Goal: Information Seeking & Learning: Learn about a topic

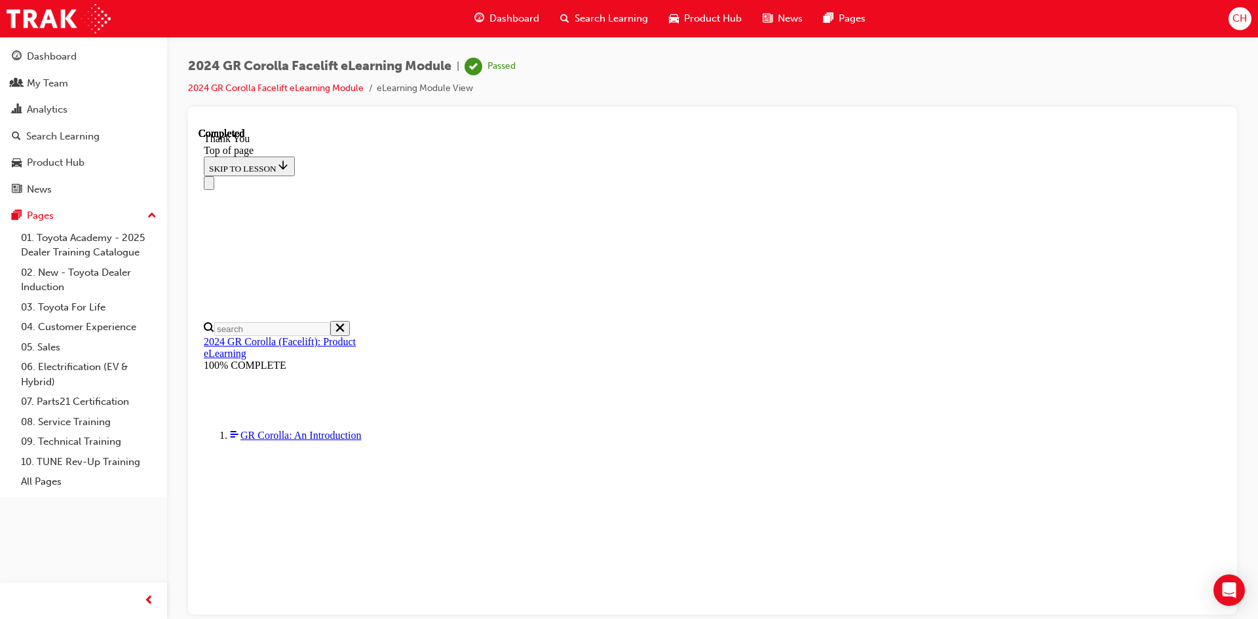
scroll to position [295, 0]
click at [600, 17] on span "Search Learning" at bounding box center [611, 18] width 73 height 15
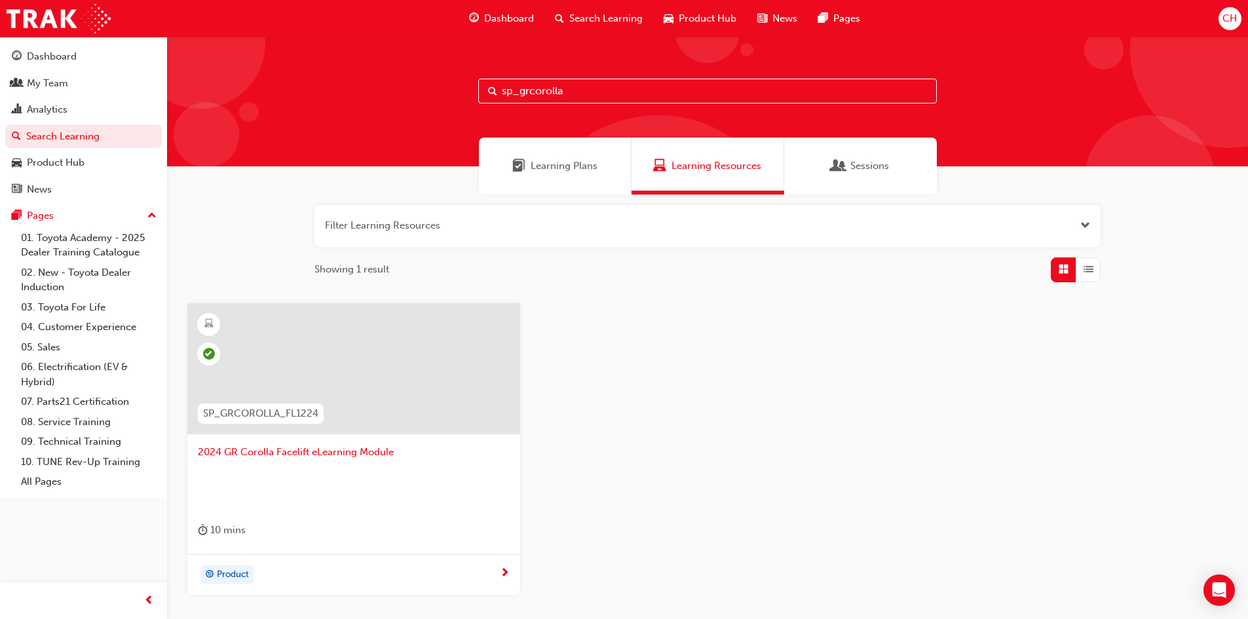
click at [572, 92] on input "sp_grcorolla" at bounding box center [707, 91] width 459 height 25
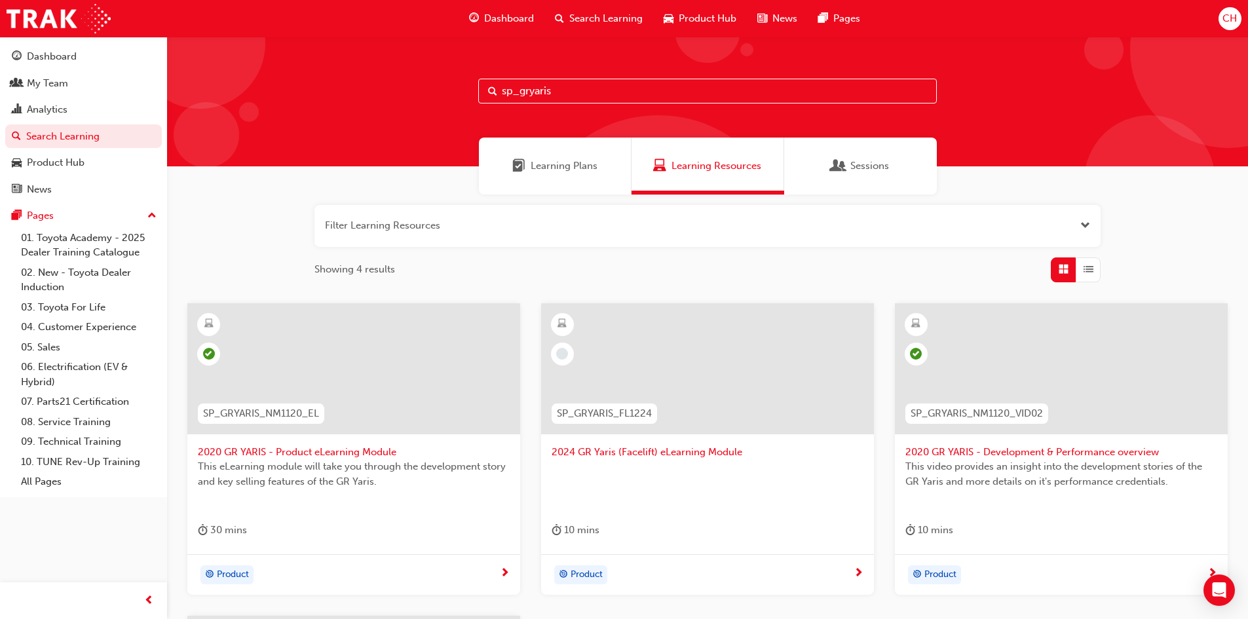
type input "sp_gryaris"
click at [721, 386] on div at bounding box center [707, 368] width 333 height 131
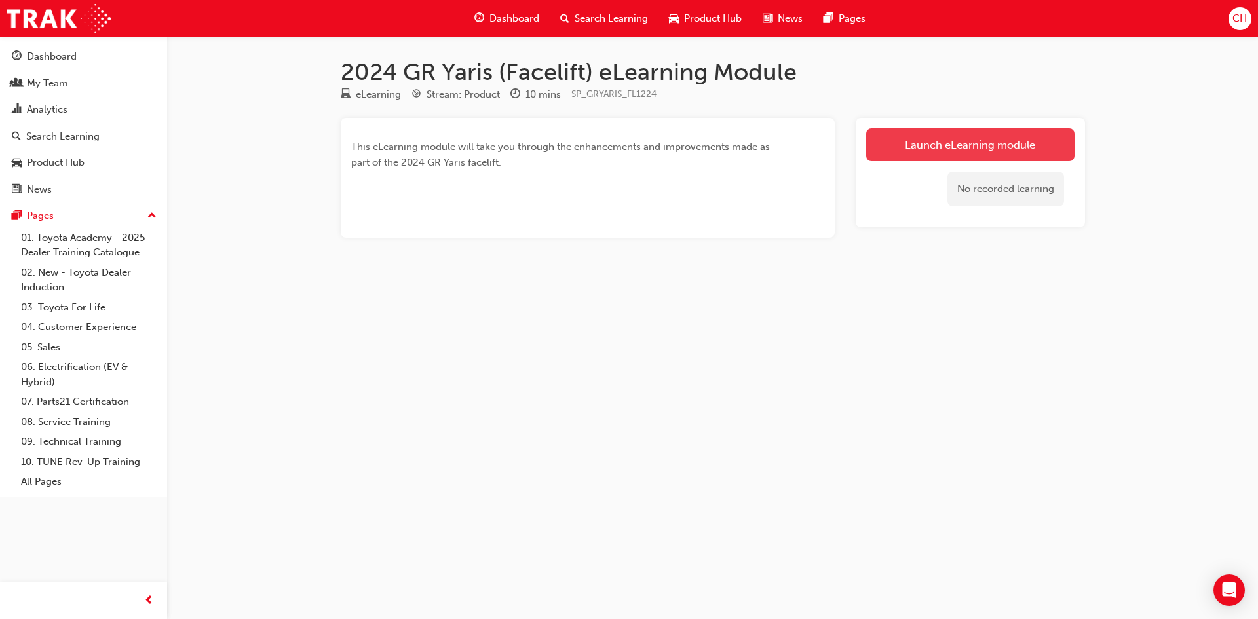
click at [952, 145] on link "Launch eLearning module" at bounding box center [970, 144] width 208 height 33
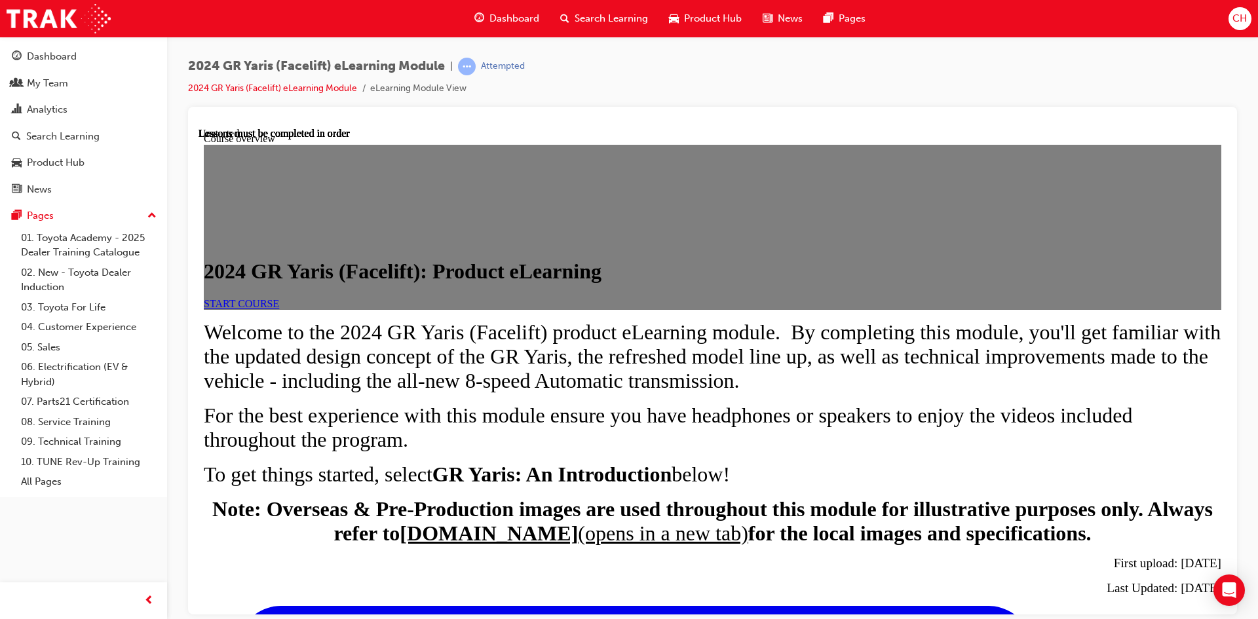
click at [279, 309] on link "START COURSE" at bounding box center [241, 303] width 75 height 11
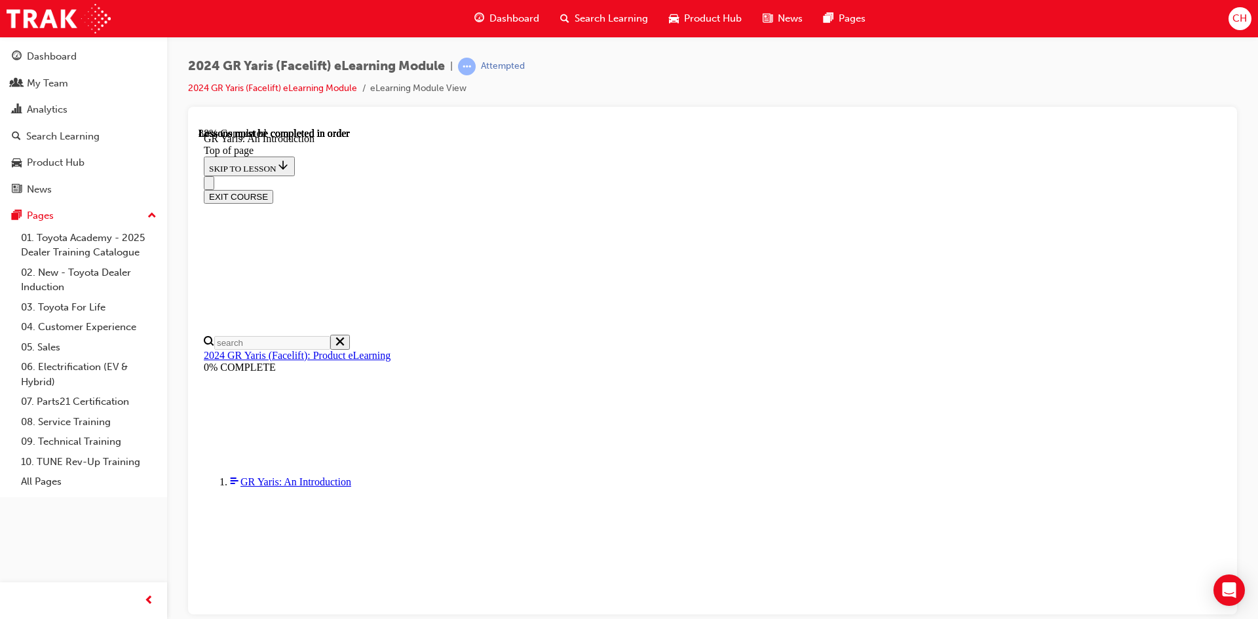
scroll to position [1979, 0]
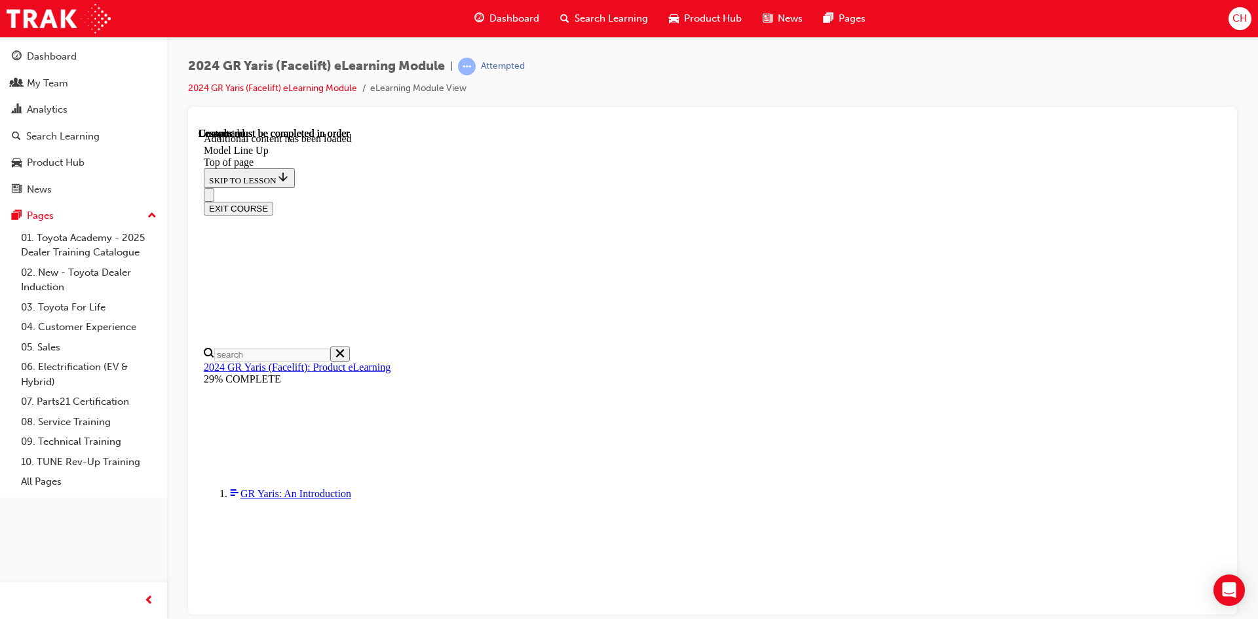
scroll to position [2063, 0]
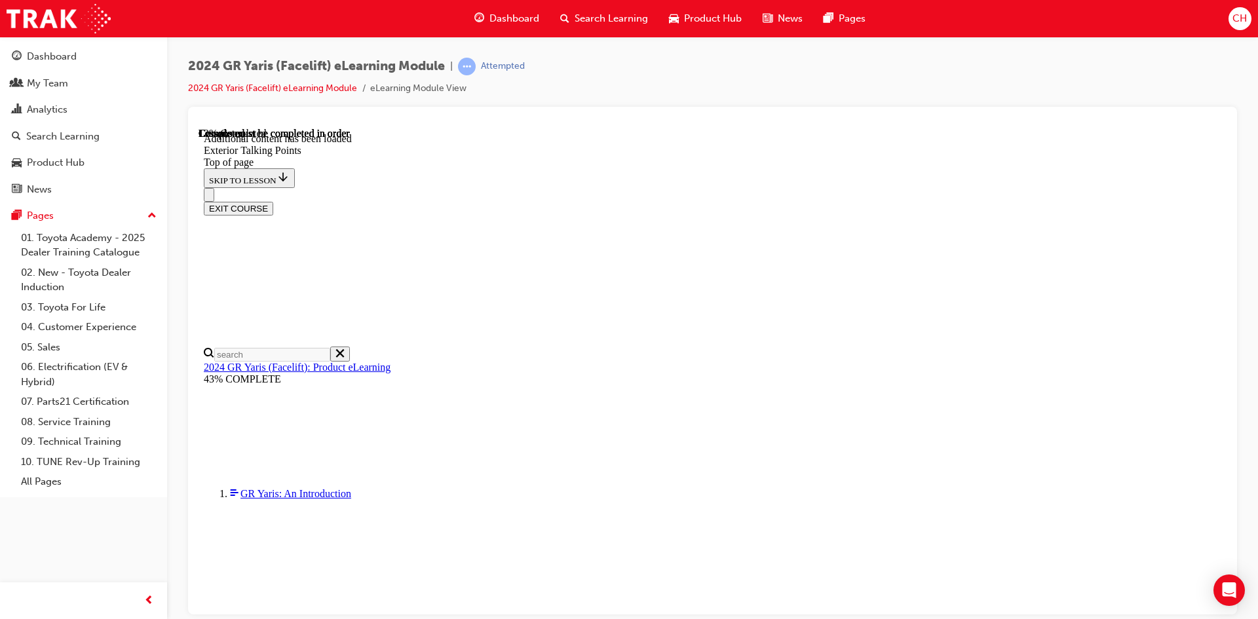
drag, startPoint x: 725, startPoint y: 469, endPoint x: 762, endPoint y: 477, distance: 37.7
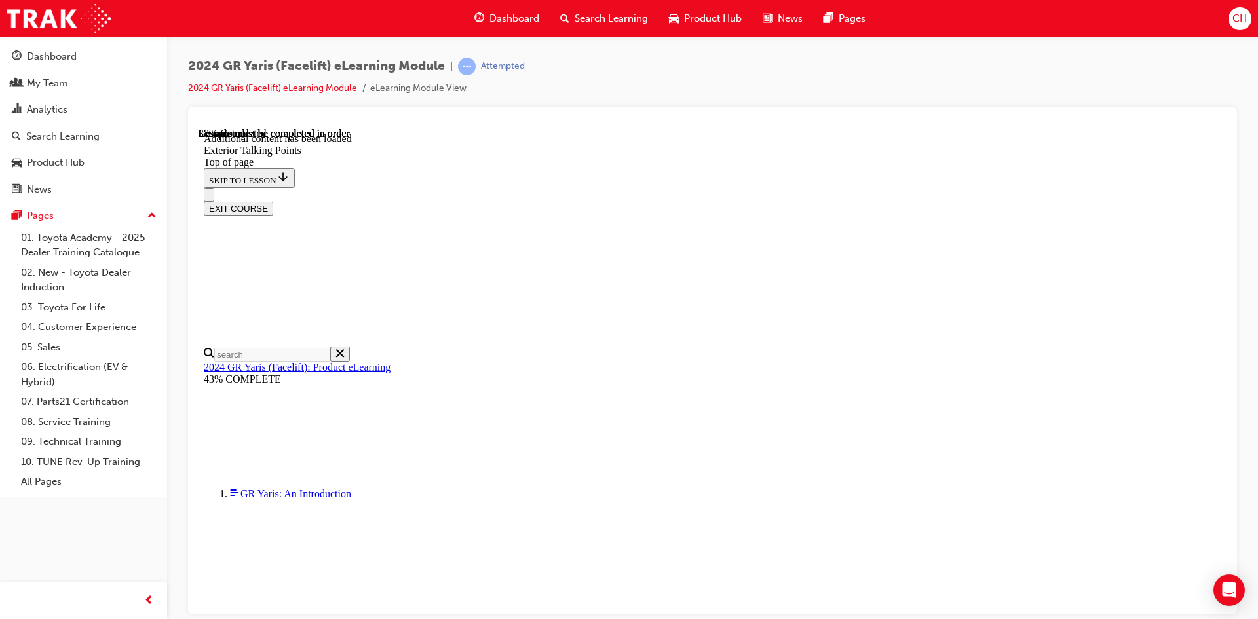
drag, startPoint x: 722, startPoint y: 436, endPoint x: 660, endPoint y: 447, distance: 62.6
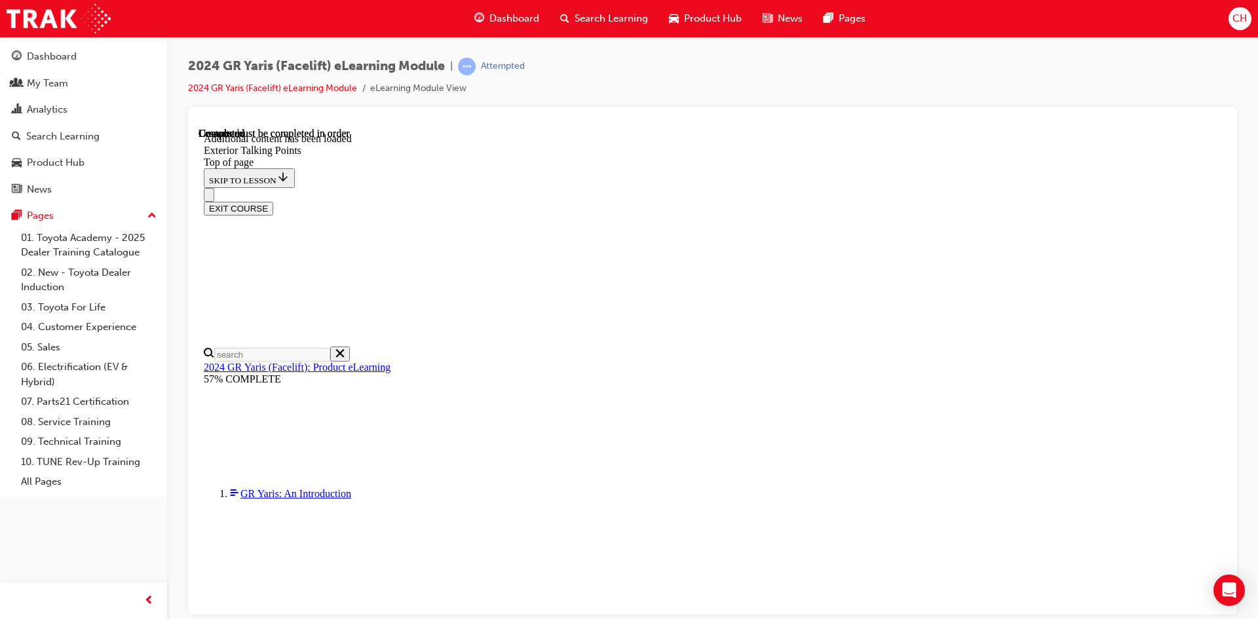
scroll to position [2988, 0]
drag, startPoint x: 826, startPoint y: 585, endPoint x: 1062, endPoint y: 507, distance: 247.9
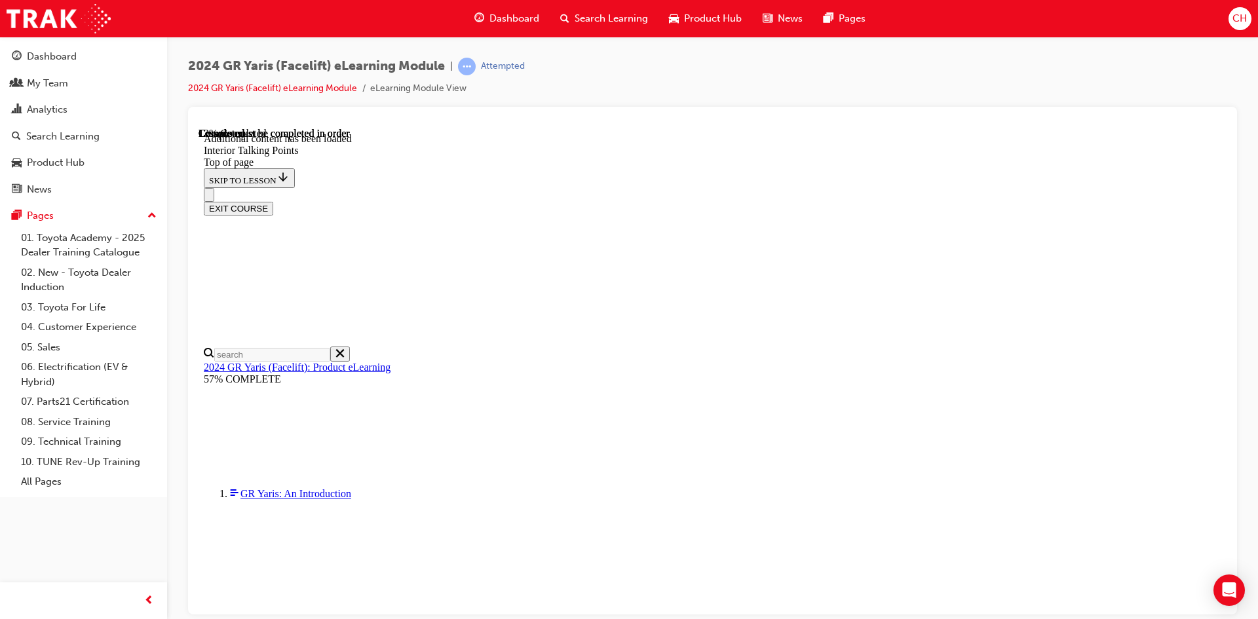
drag, startPoint x: 654, startPoint y: 341, endPoint x: 659, endPoint y: 355, distance: 14.5
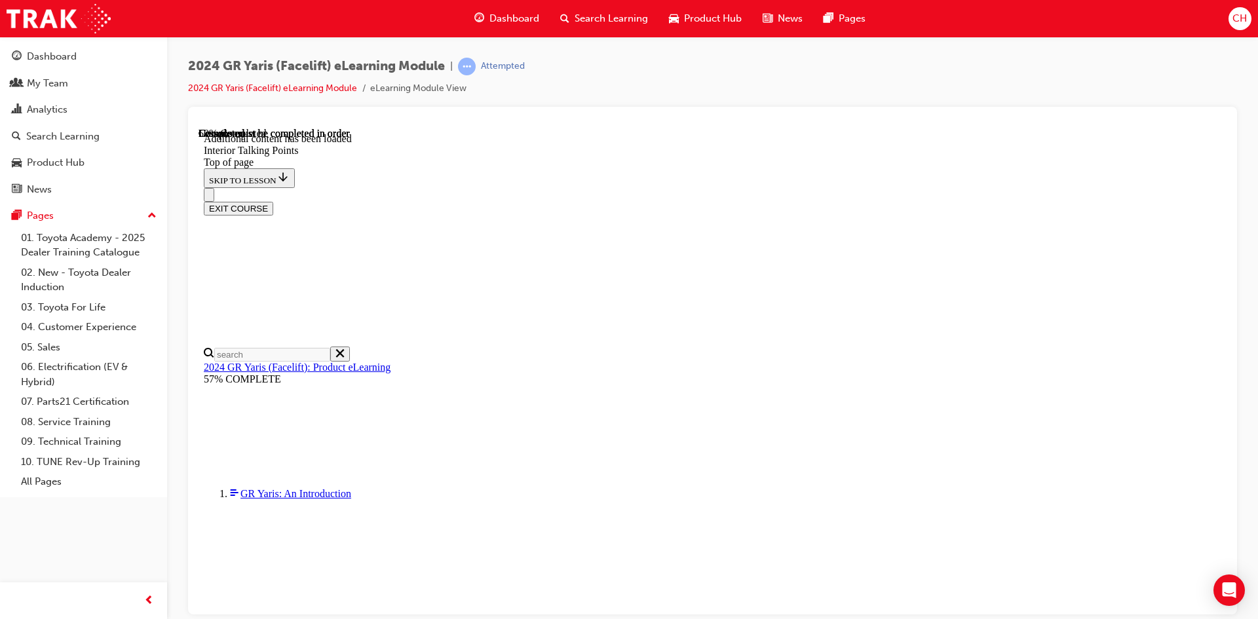
scroll to position [898, 0]
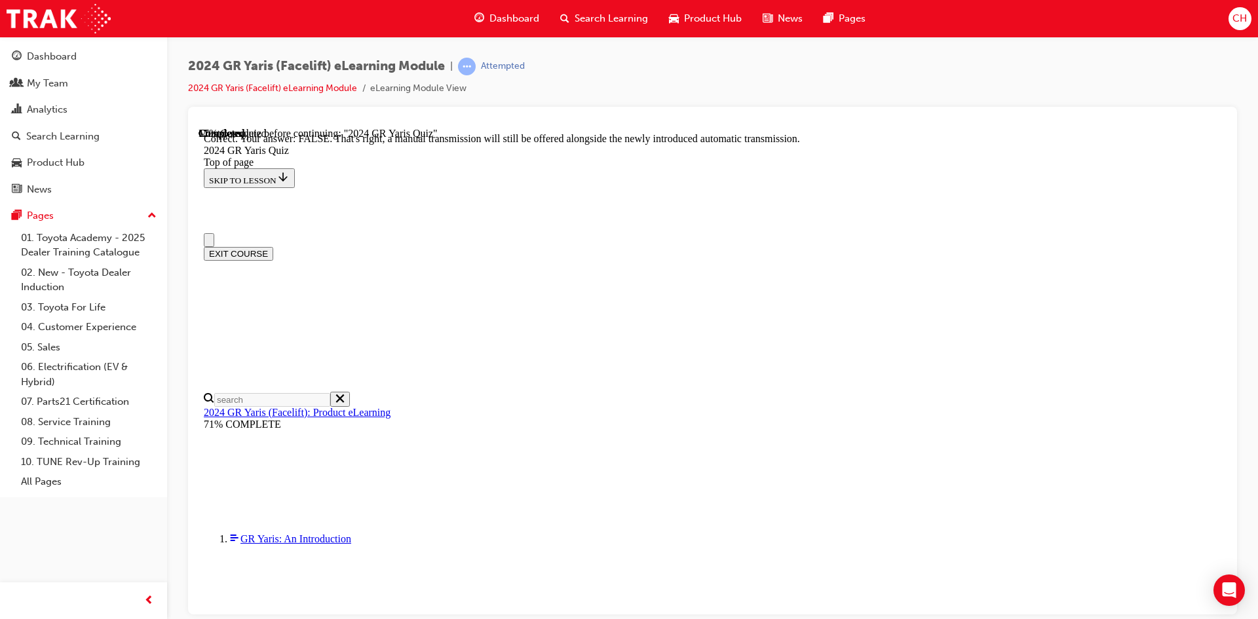
scroll to position [131, 0]
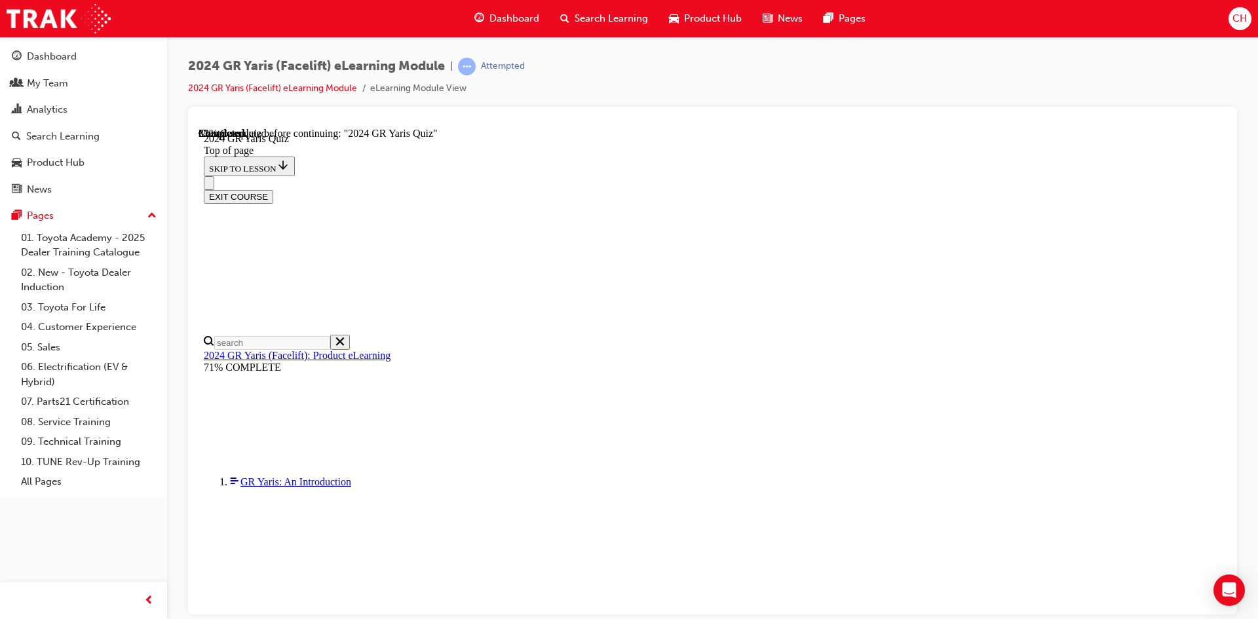
scroll to position [328, 0]
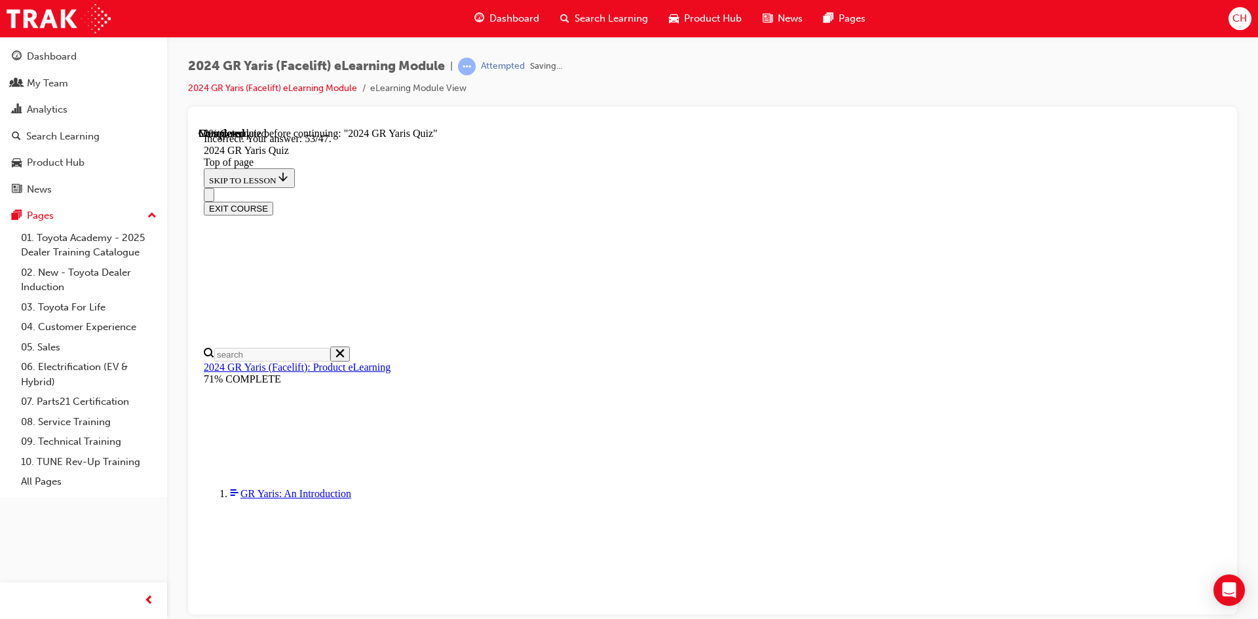
scroll to position [505, 0]
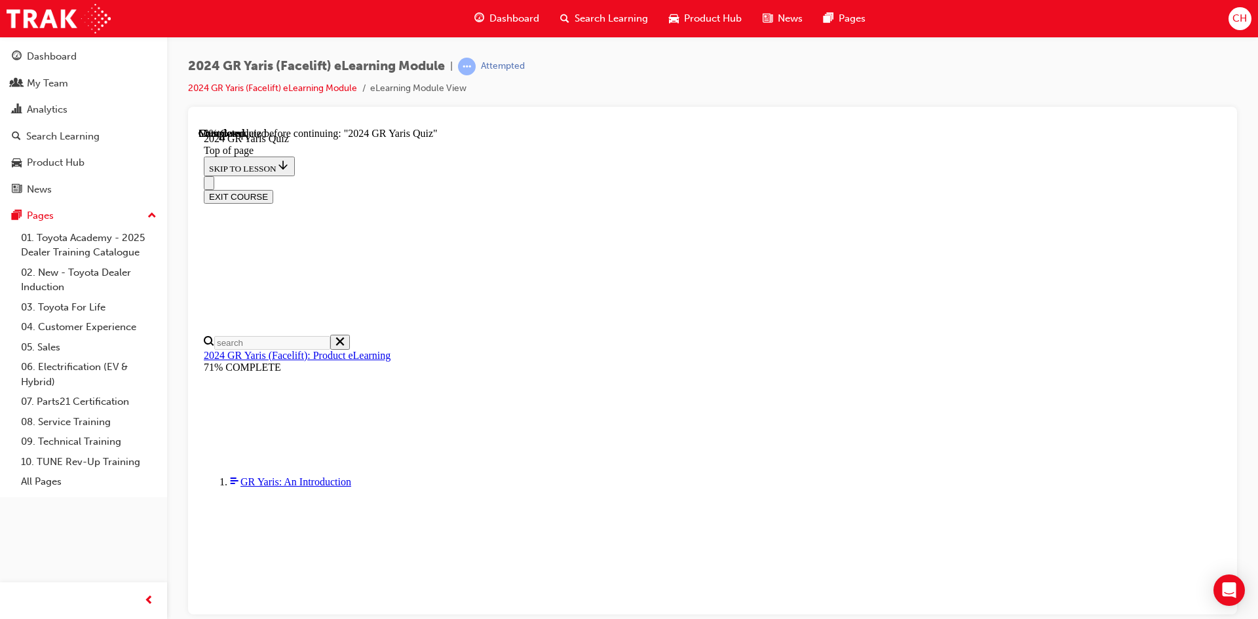
scroll to position [393, 0]
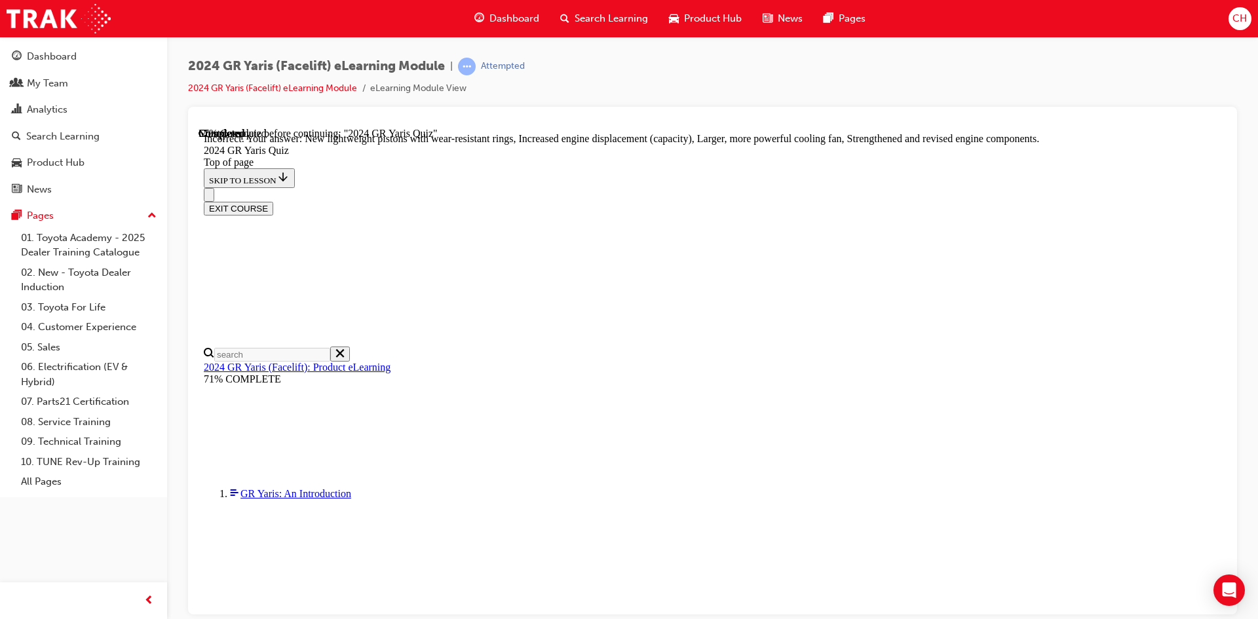
scroll to position [506, 0]
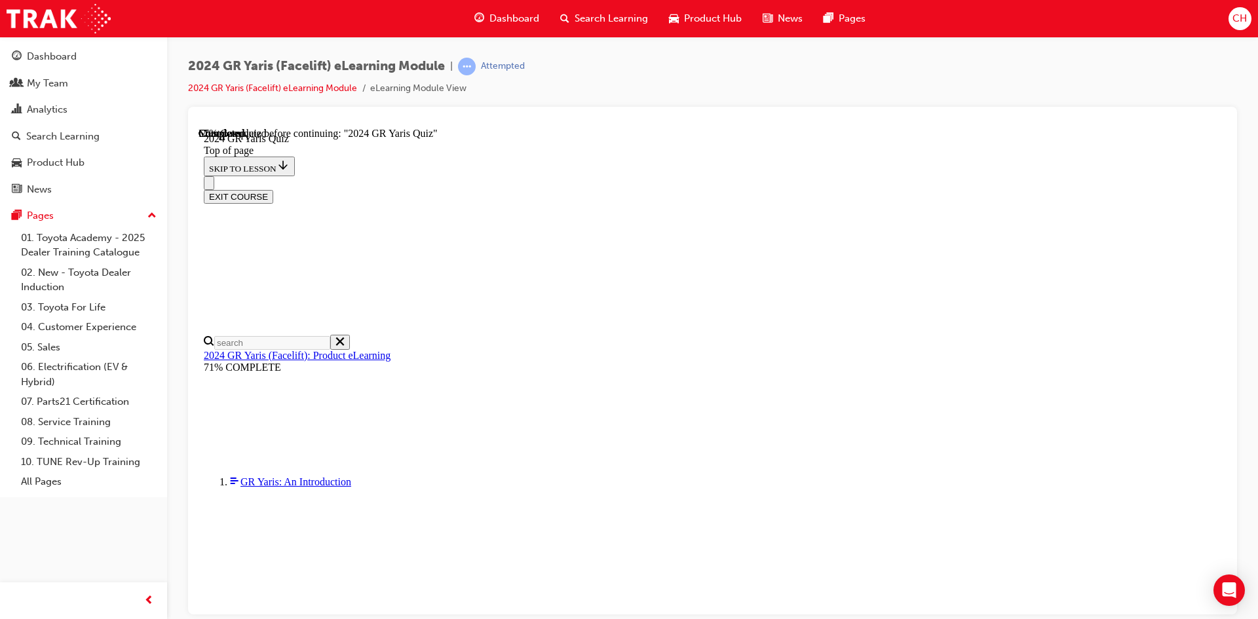
scroll to position [328, 0]
drag, startPoint x: 808, startPoint y: 598, endPoint x: 826, endPoint y: 588, distance: 20.8
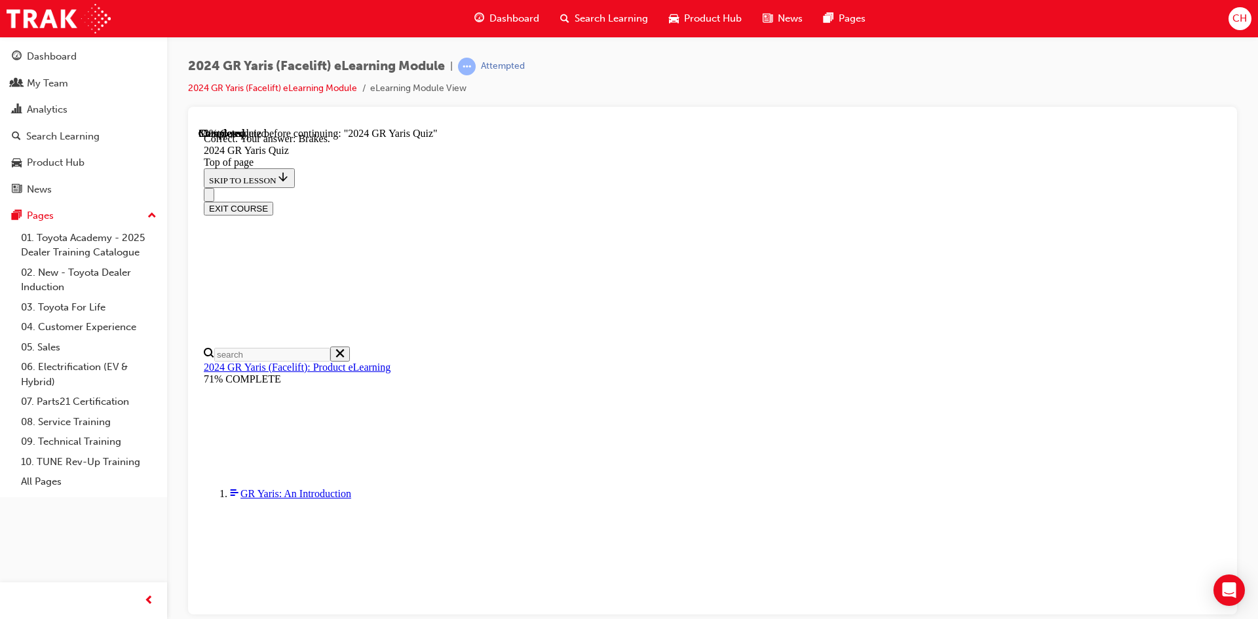
scroll to position [474, 0]
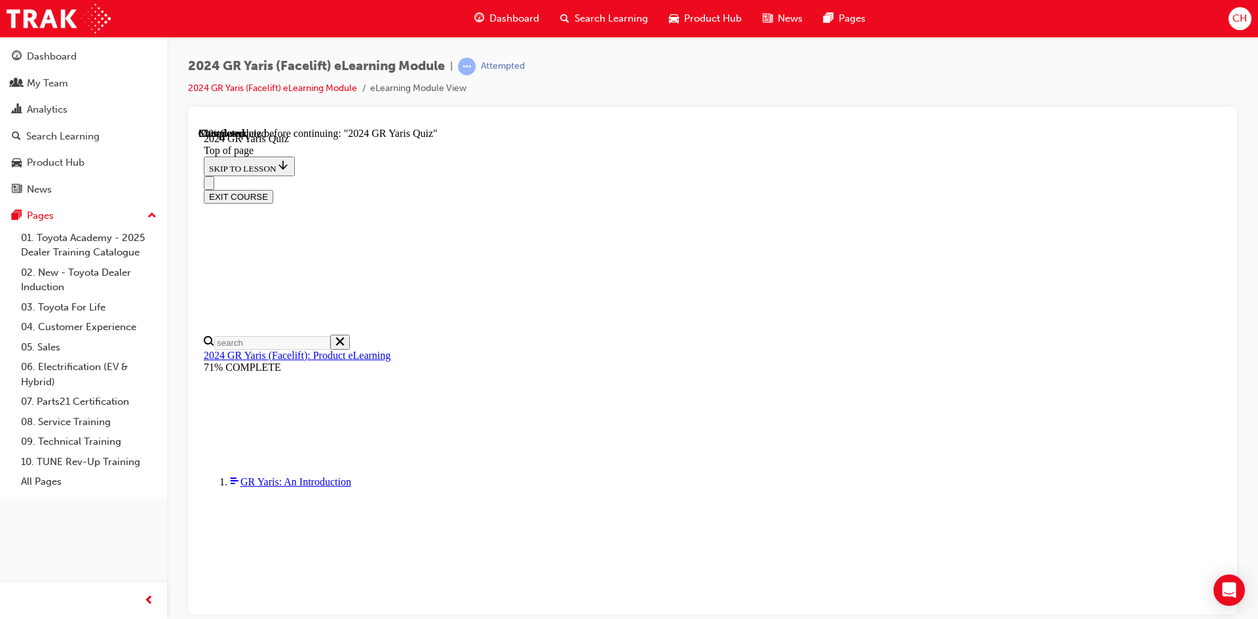
scroll to position [328, 0]
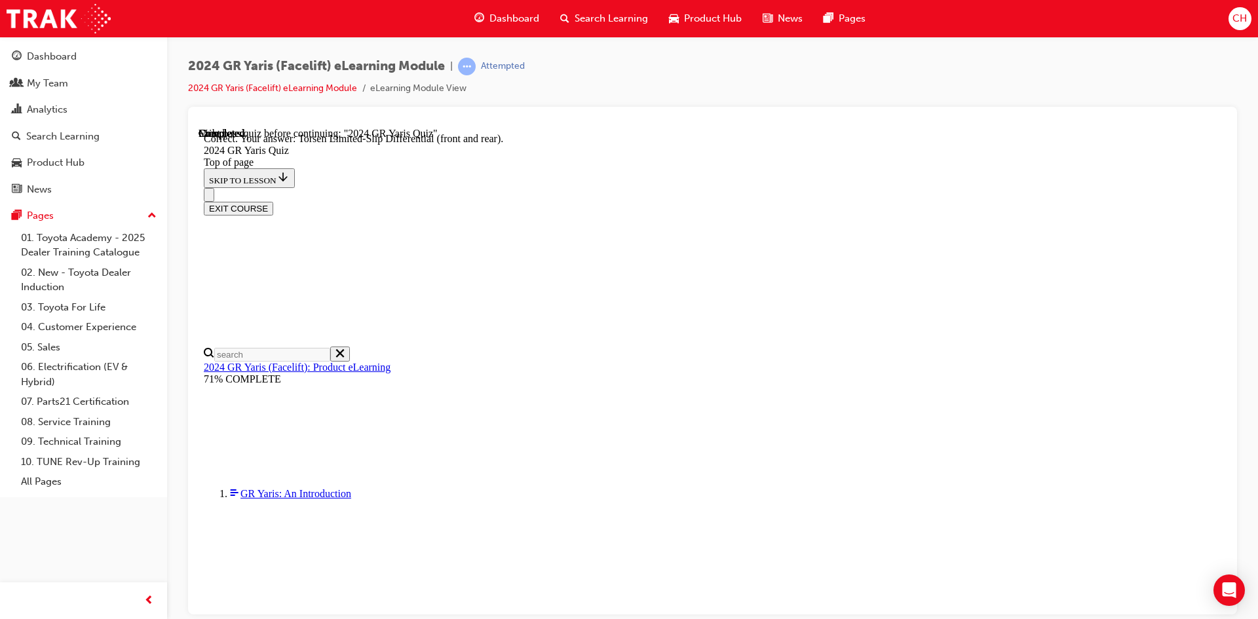
scroll to position [527, 0]
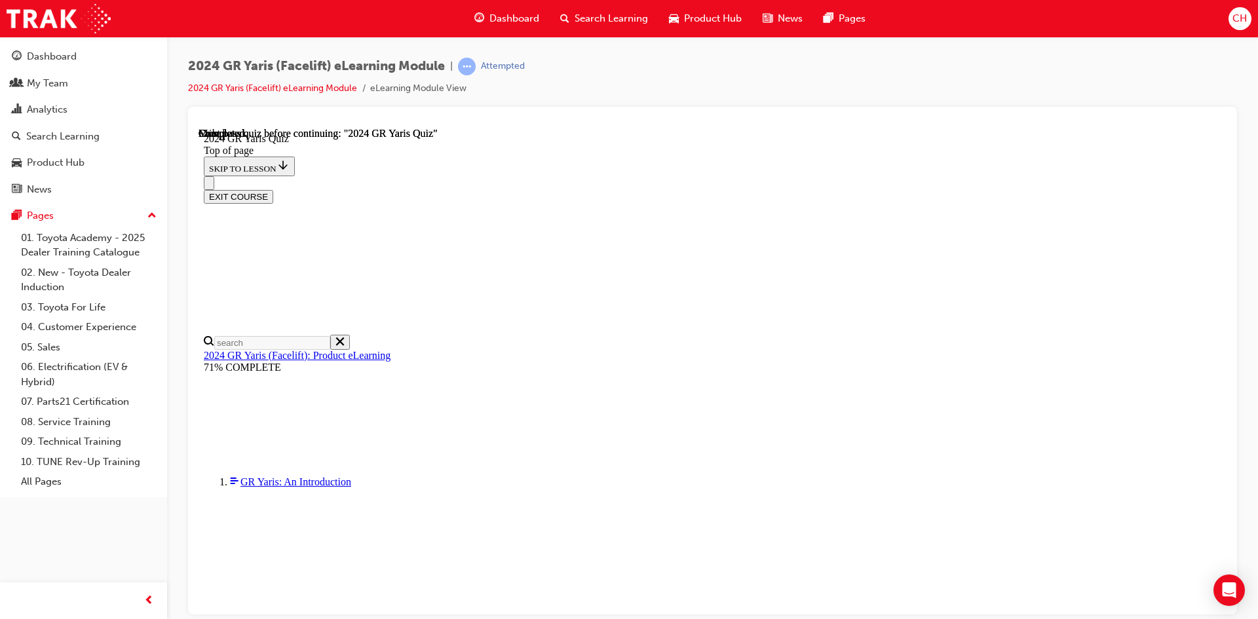
scroll to position [234, 0]
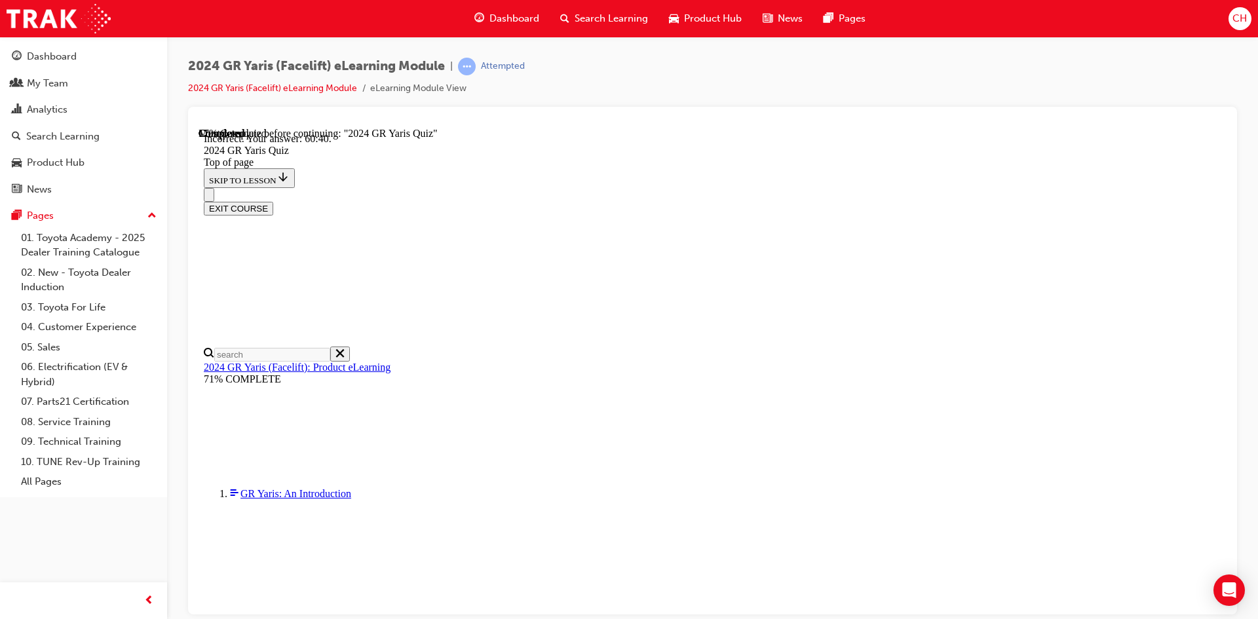
scroll to position [505, 0]
drag, startPoint x: 790, startPoint y: 485, endPoint x: 862, endPoint y: 484, distance: 72.8
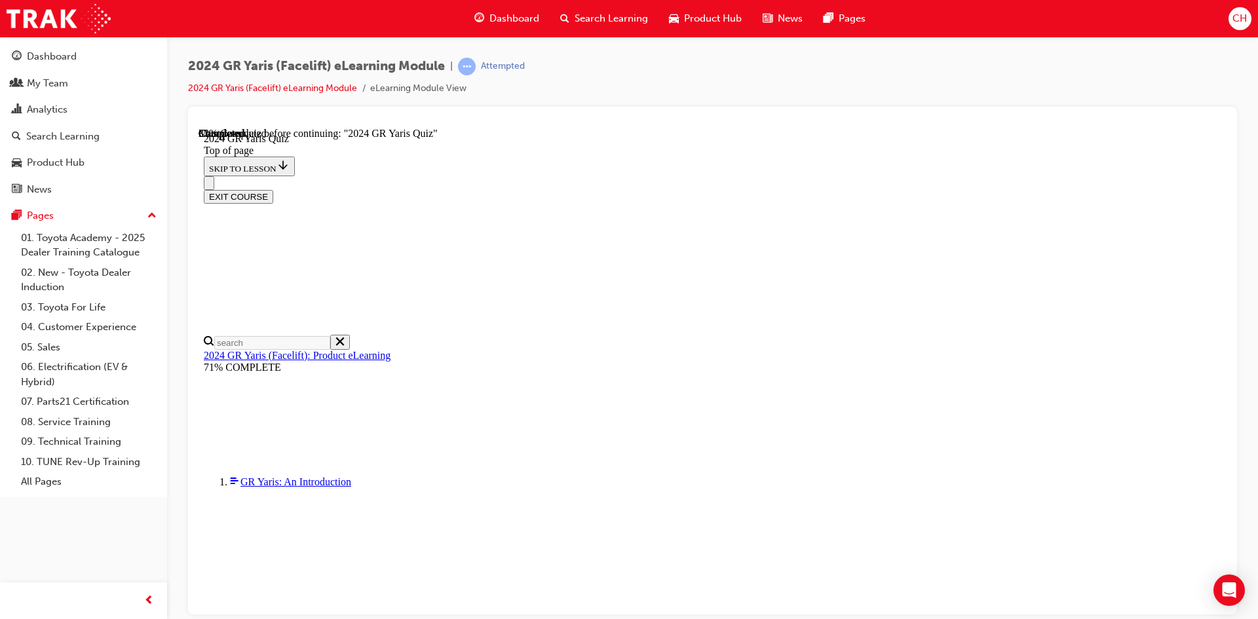
scroll to position [131, 0]
drag, startPoint x: 819, startPoint y: 597, endPoint x: 832, endPoint y: 585, distance: 18.1
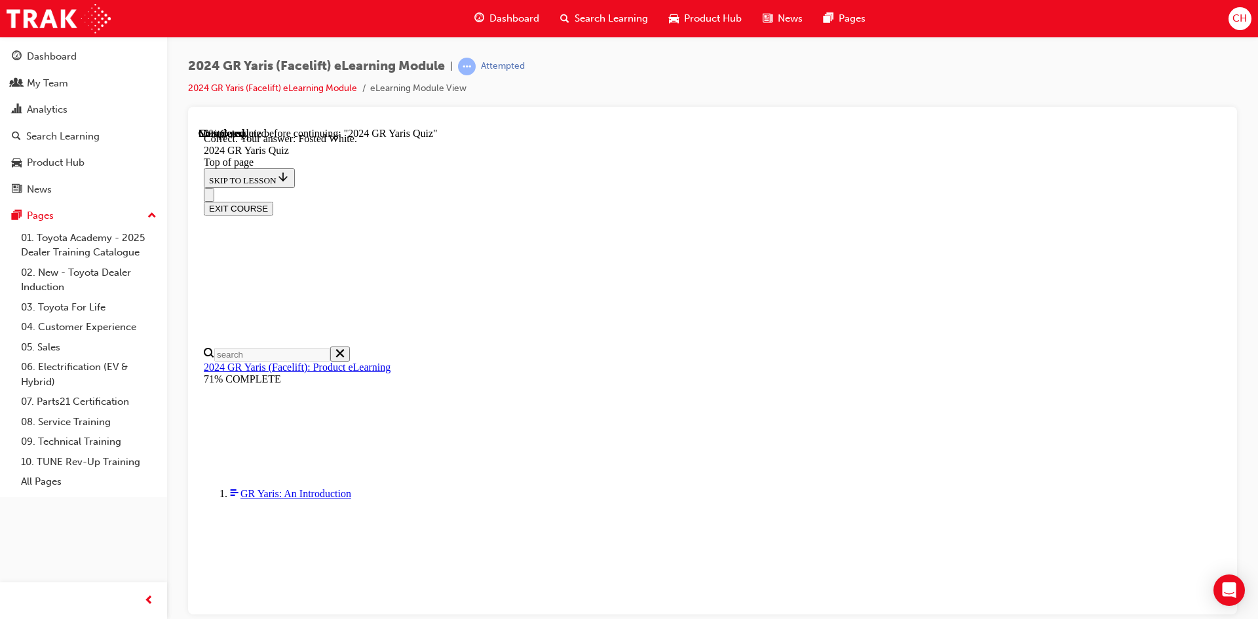
scroll to position [276, 0]
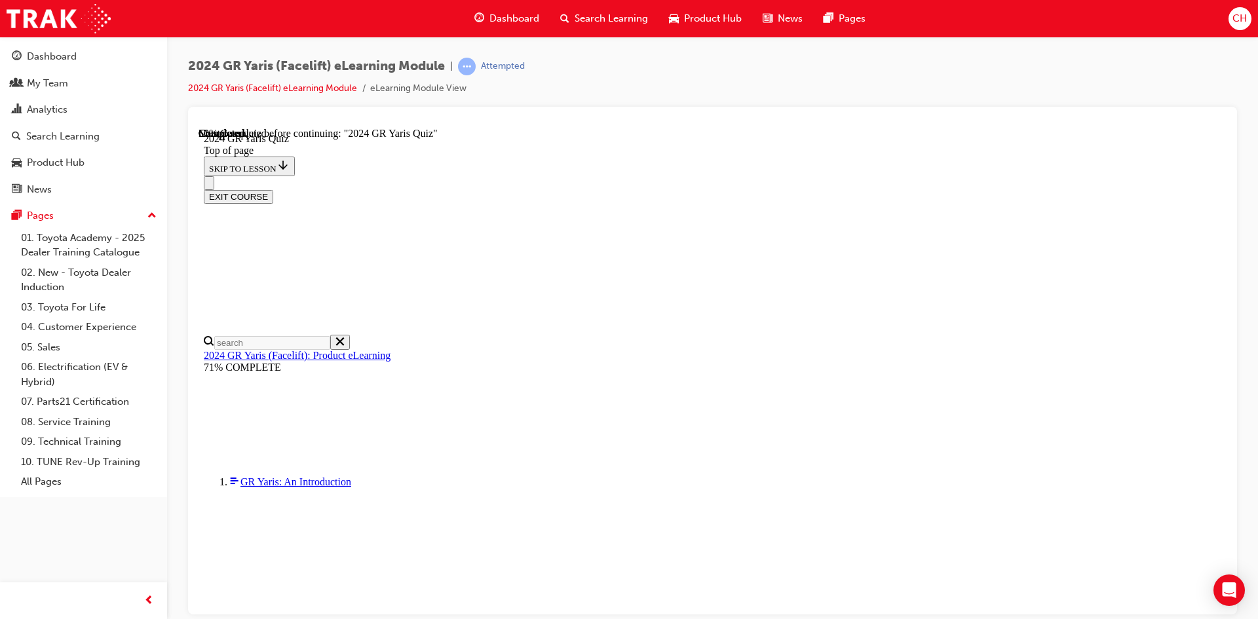
scroll to position [304, 0]
drag, startPoint x: 599, startPoint y: 556, endPoint x: 797, endPoint y: 567, distance: 198.2
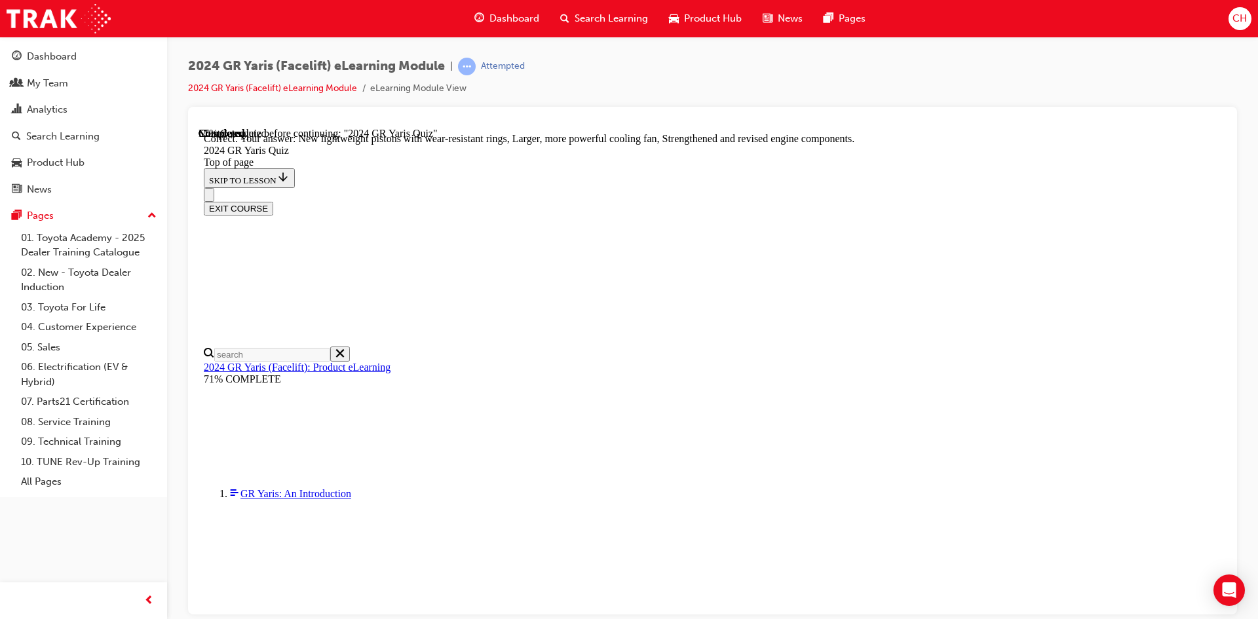
scroll to position [506, 0]
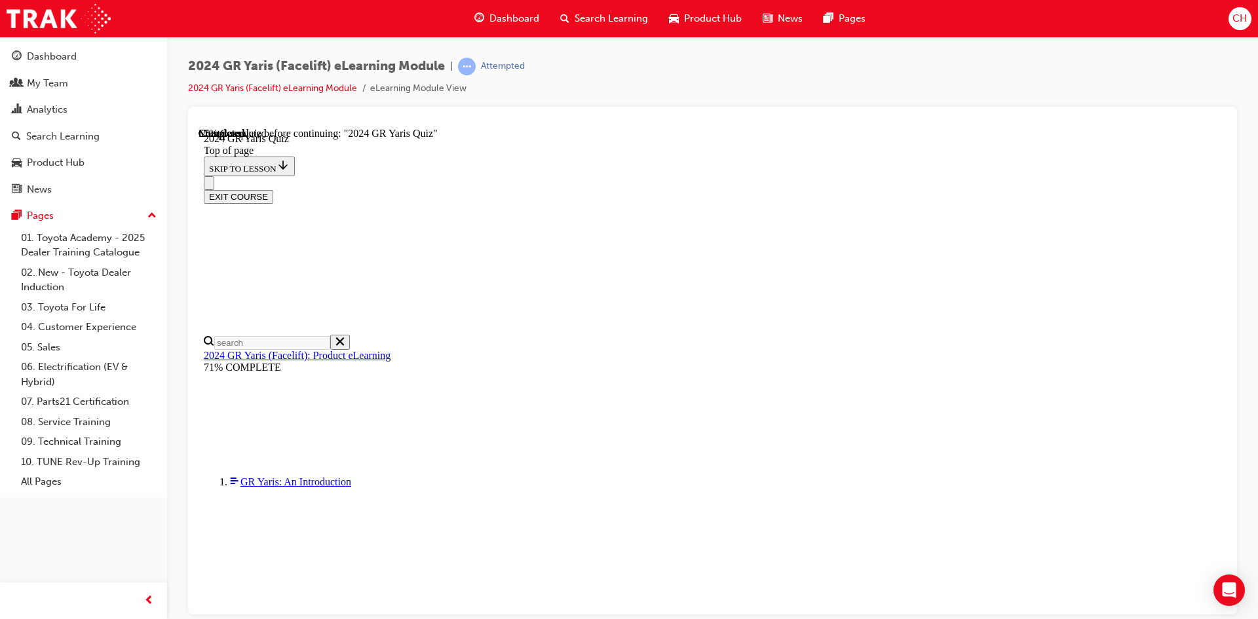
scroll to position [197, 0]
drag, startPoint x: 602, startPoint y: 493, endPoint x: 612, endPoint y: 490, distance: 11.0
drag, startPoint x: 796, startPoint y: 493, endPoint x: 807, endPoint y: 492, distance: 10.6
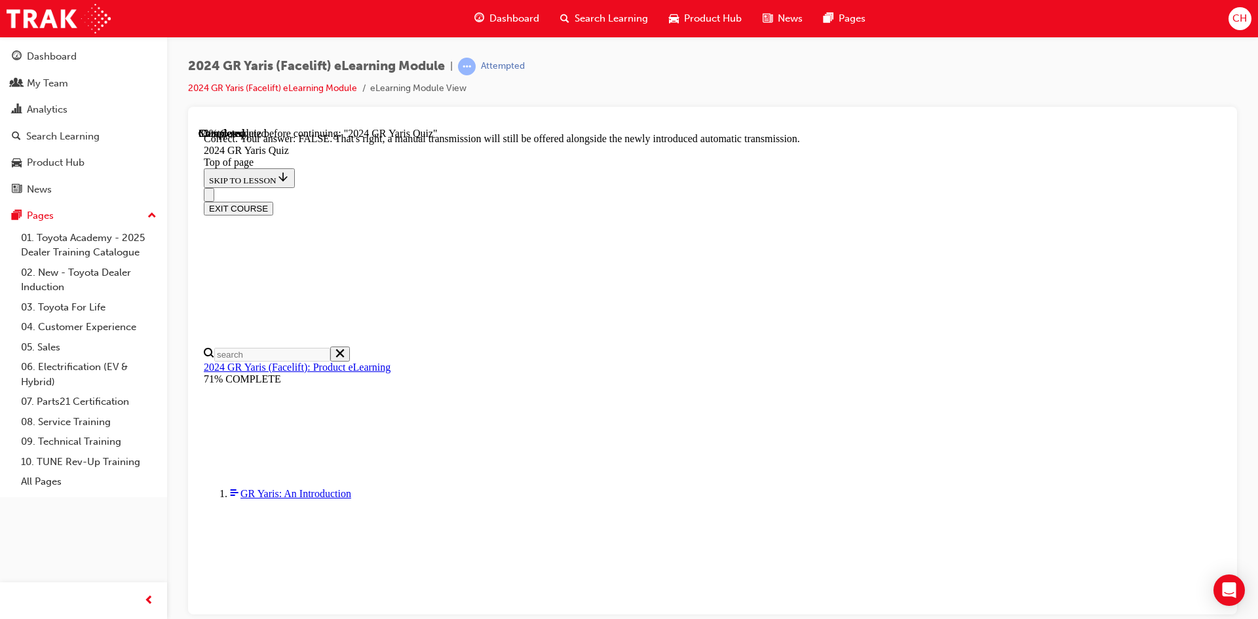
scroll to position [467, 0]
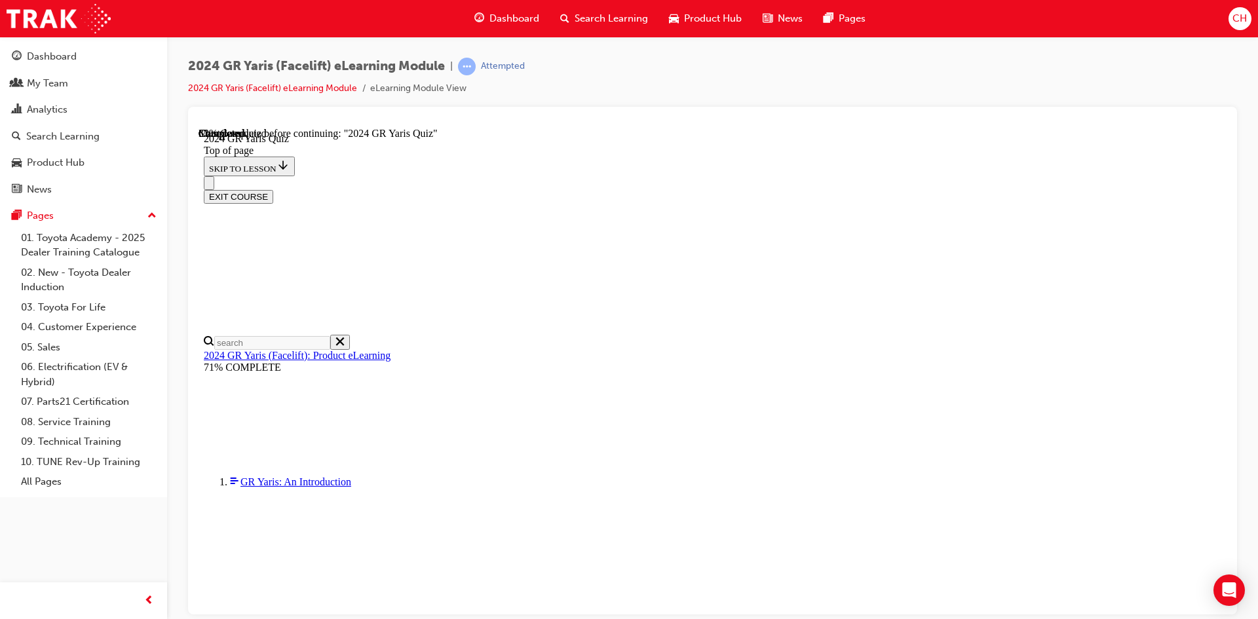
scroll to position [328, 0]
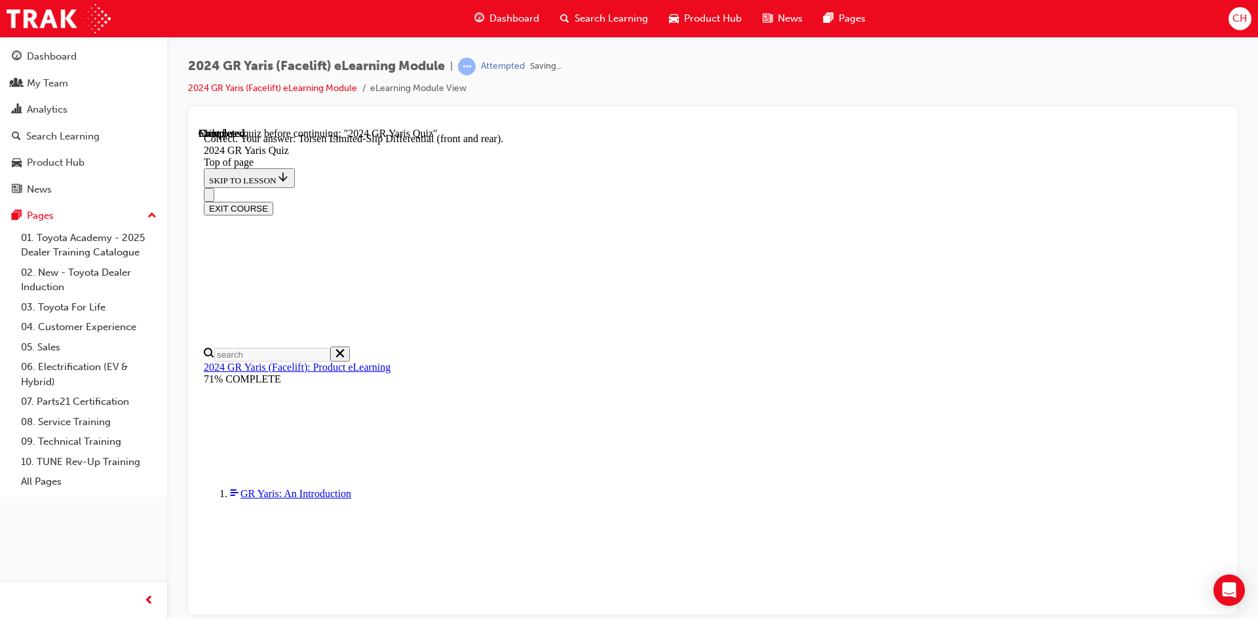
scroll to position [527, 0]
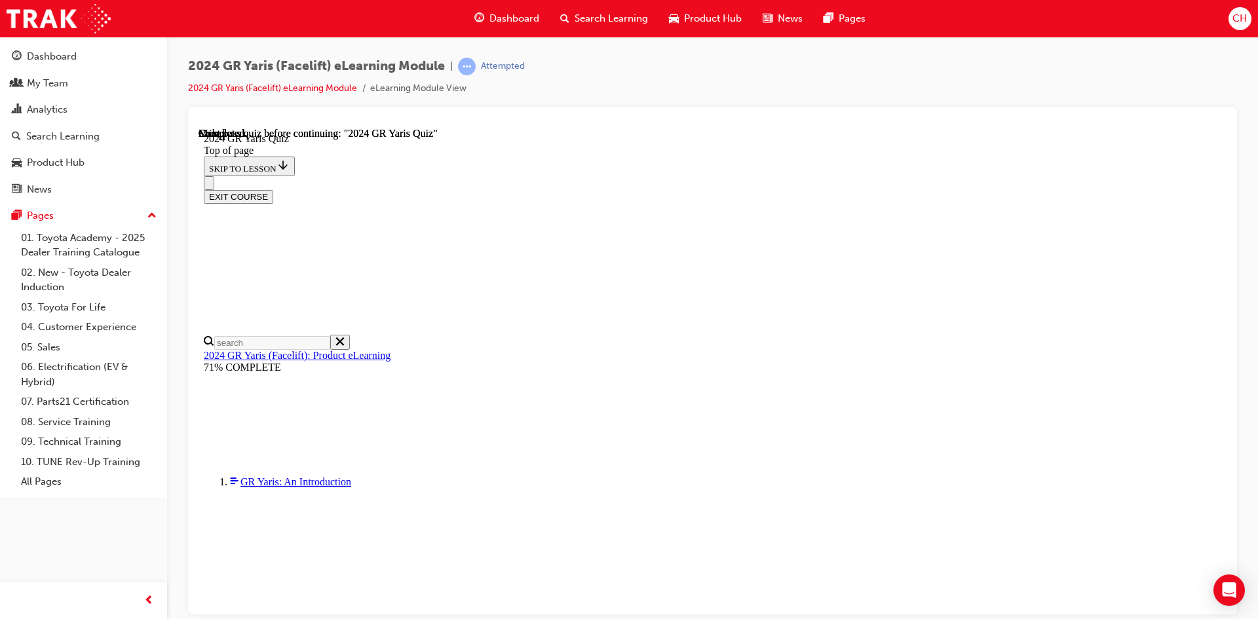
scroll to position [234, 0]
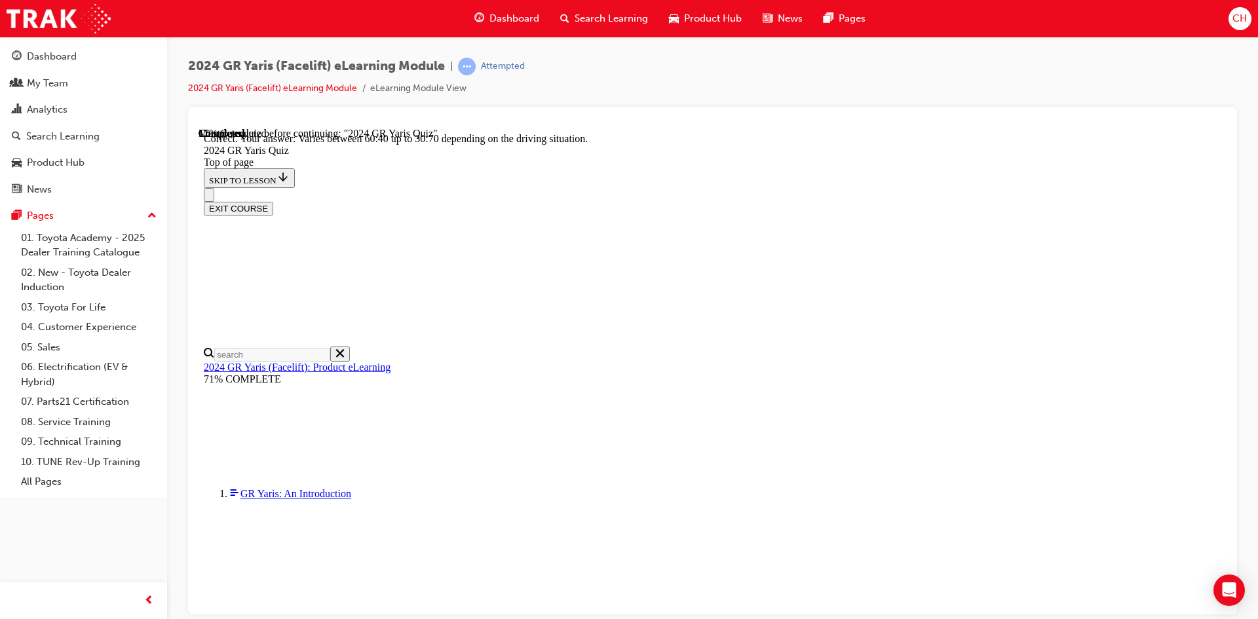
scroll to position [505, 0]
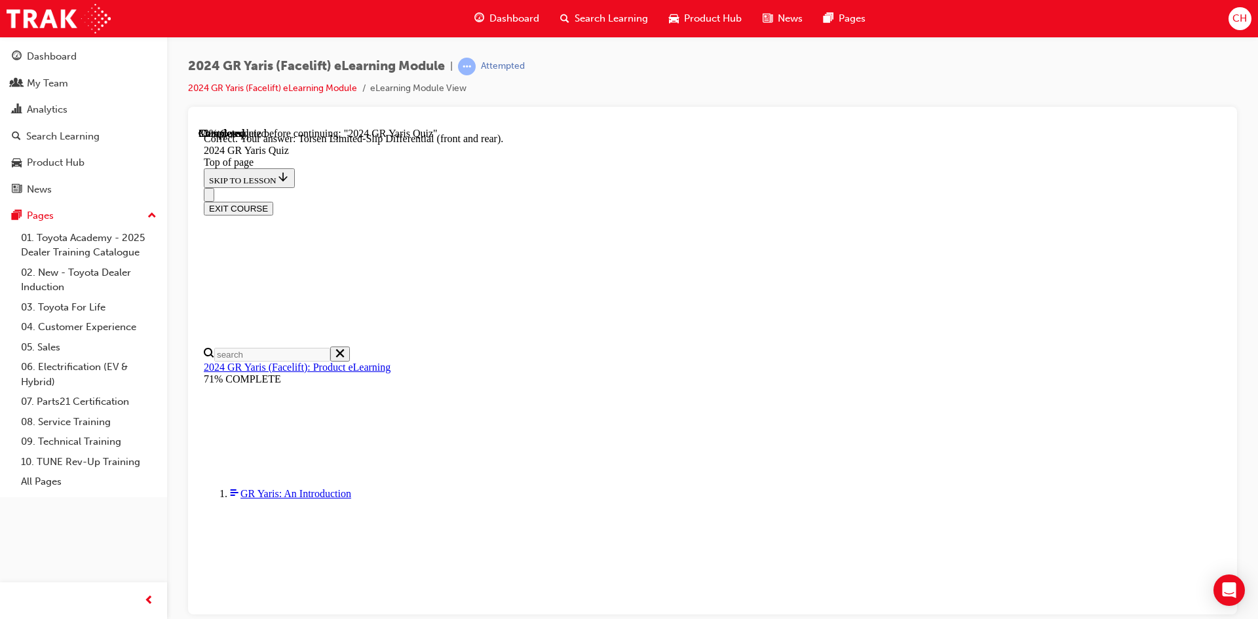
scroll to position [527, 0]
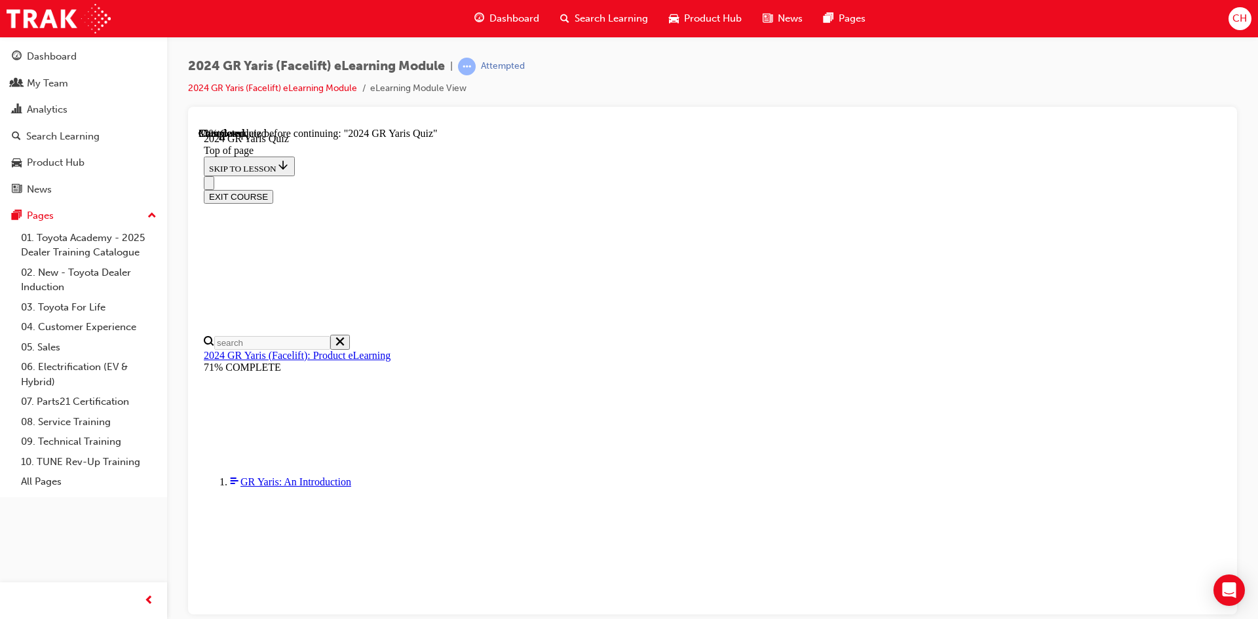
scroll to position [328, 0]
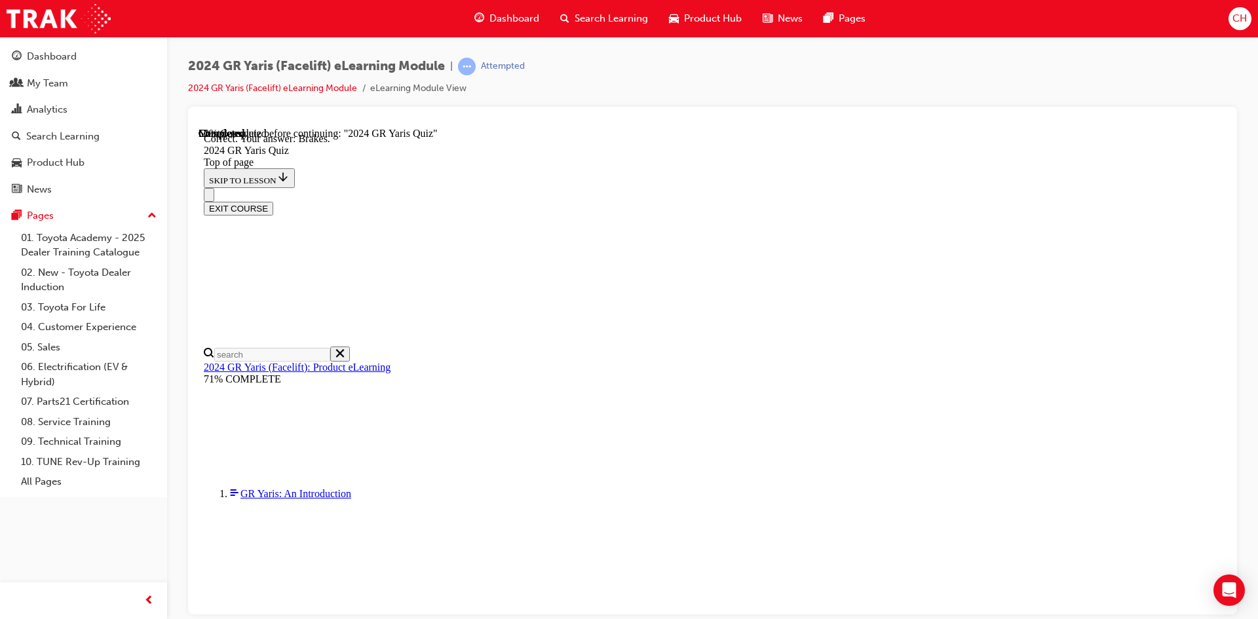
scroll to position [474, 0]
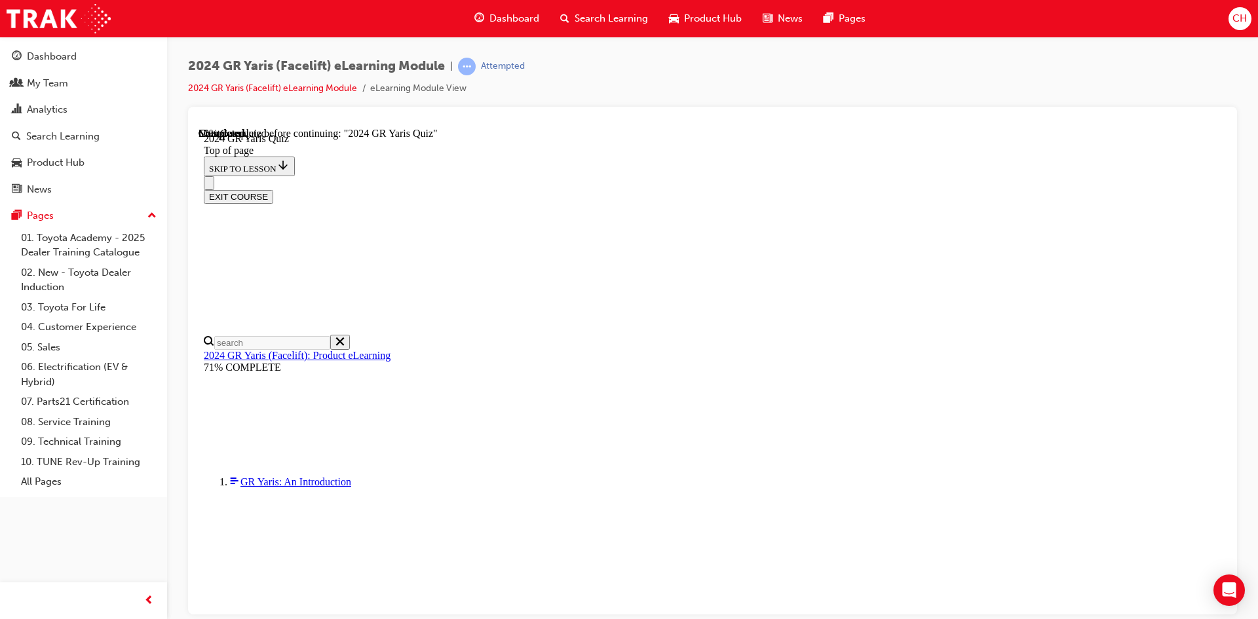
scroll to position [197, 0]
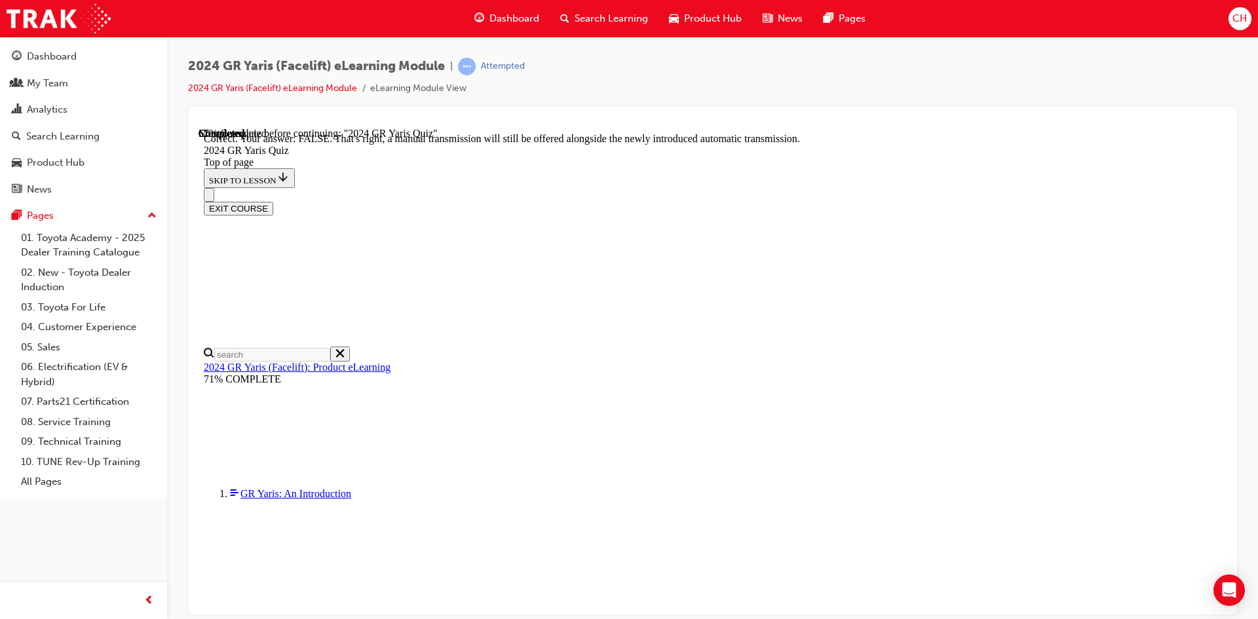
scroll to position [467, 0]
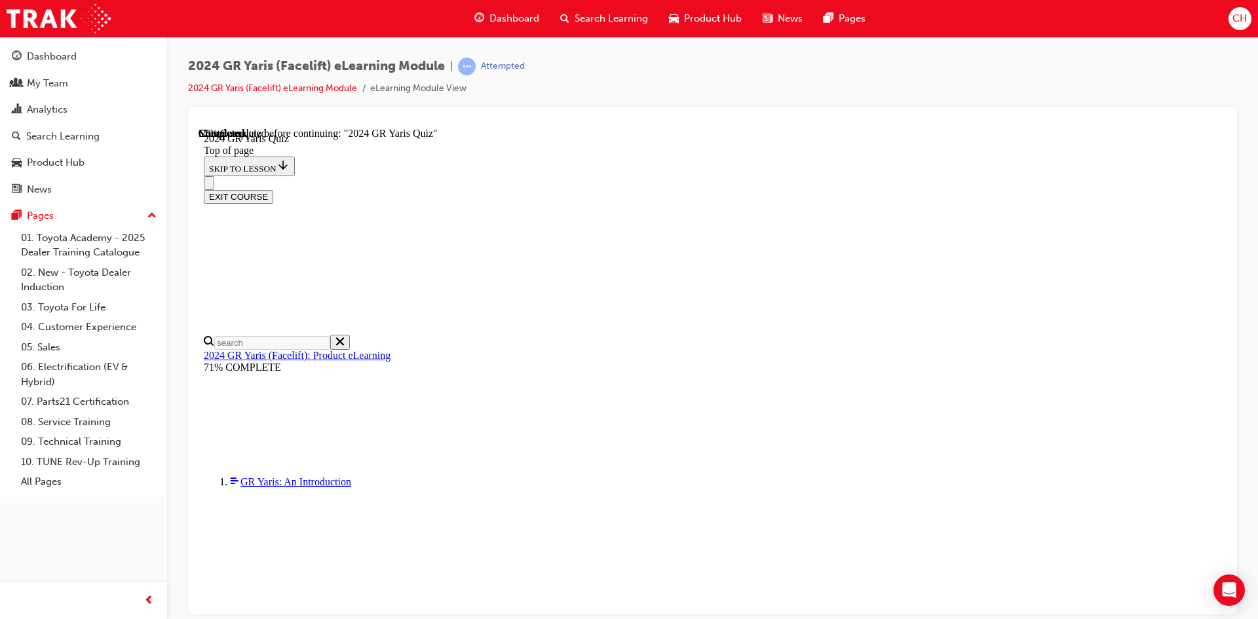
scroll to position [197, 0]
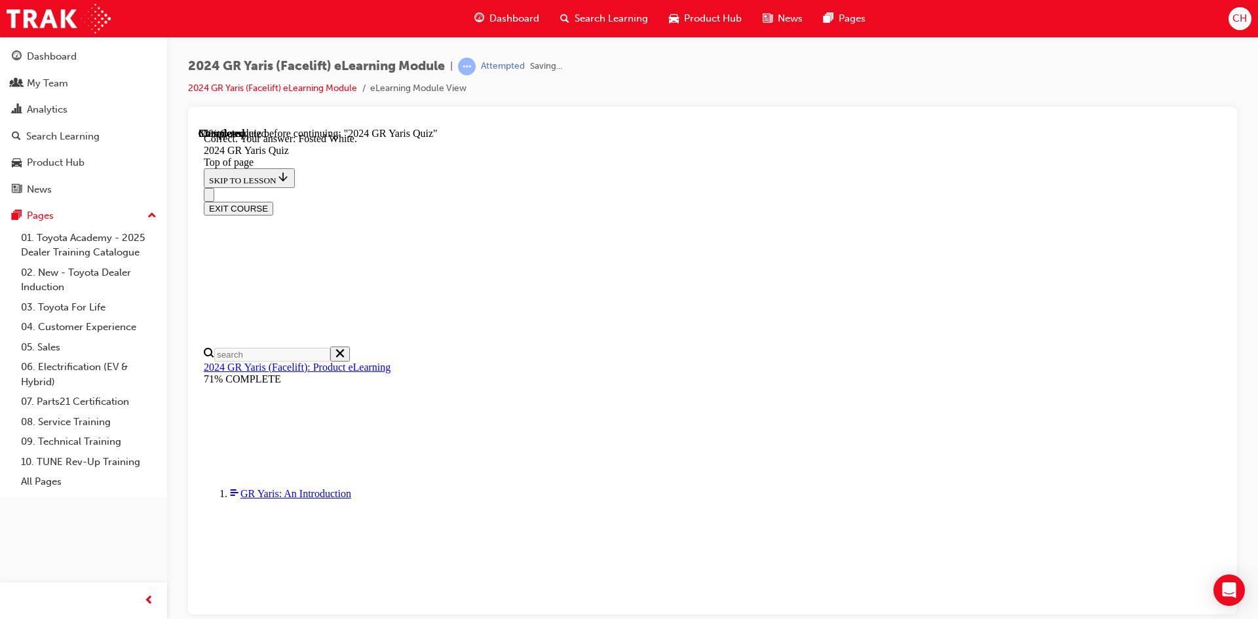
scroll to position [276, 0]
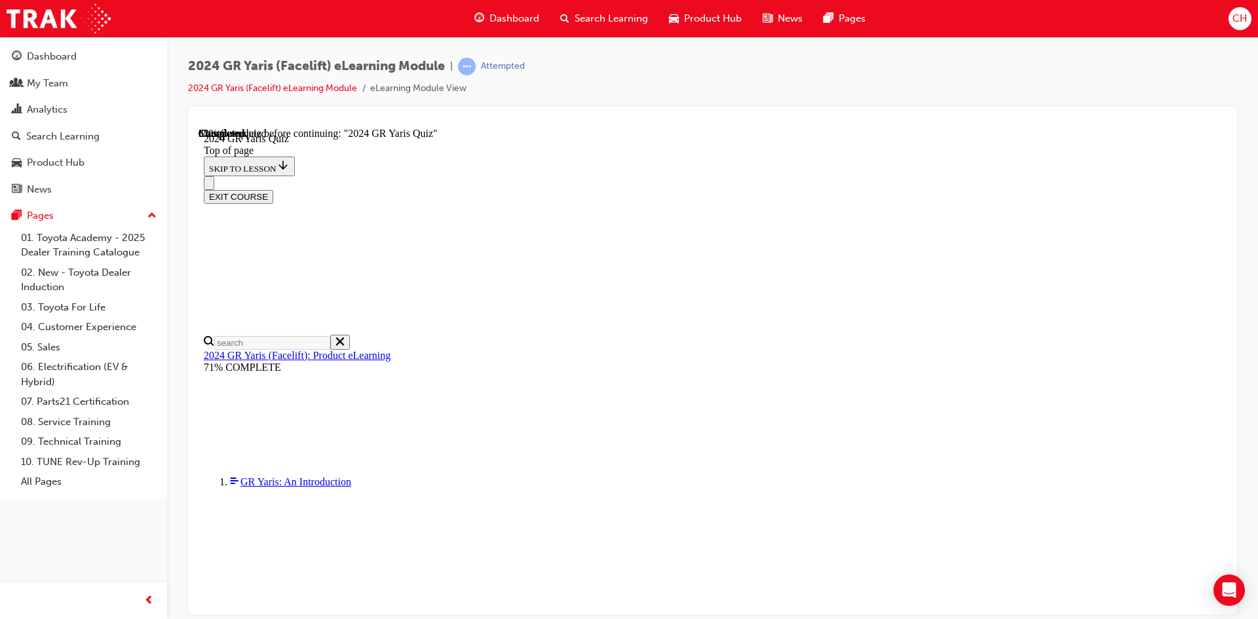
scroll to position [393, 0]
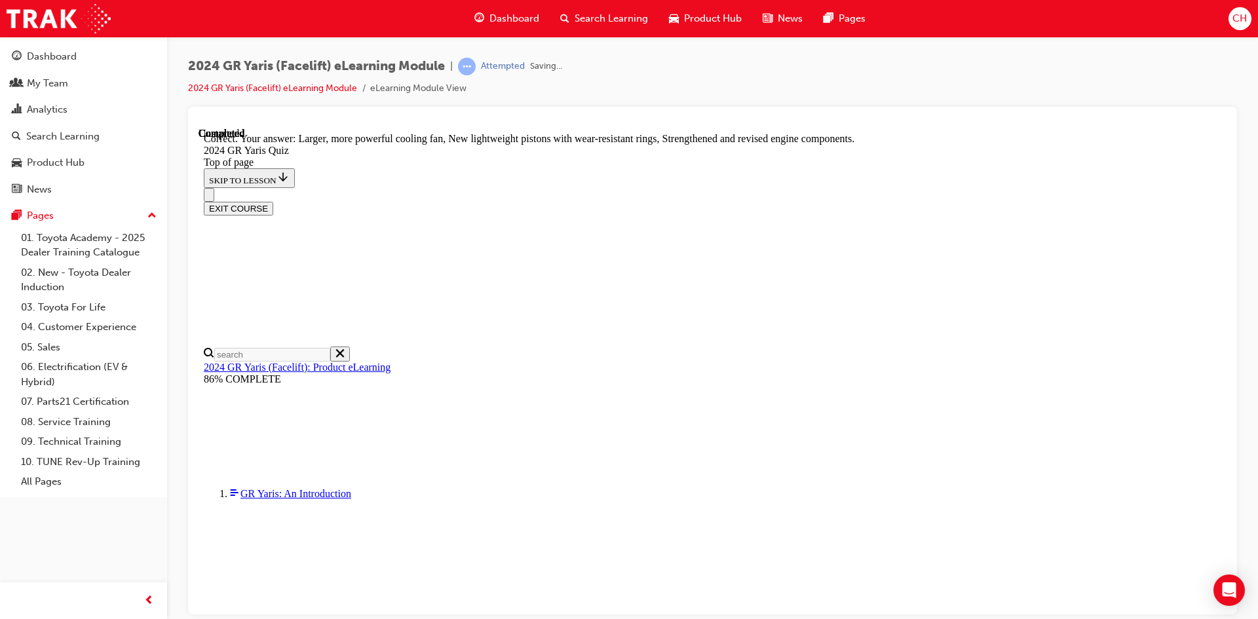
scroll to position [506, 0]
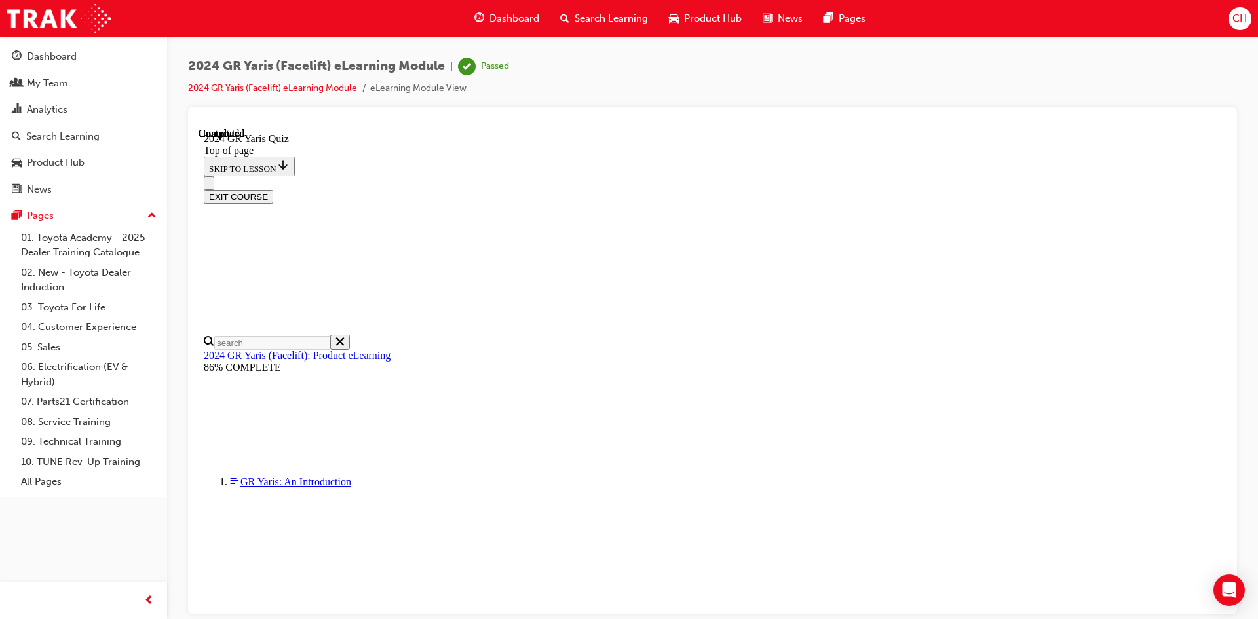
scroll to position [234, 0]
click at [593, 17] on span "Search Learning" at bounding box center [611, 18] width 73 height 15
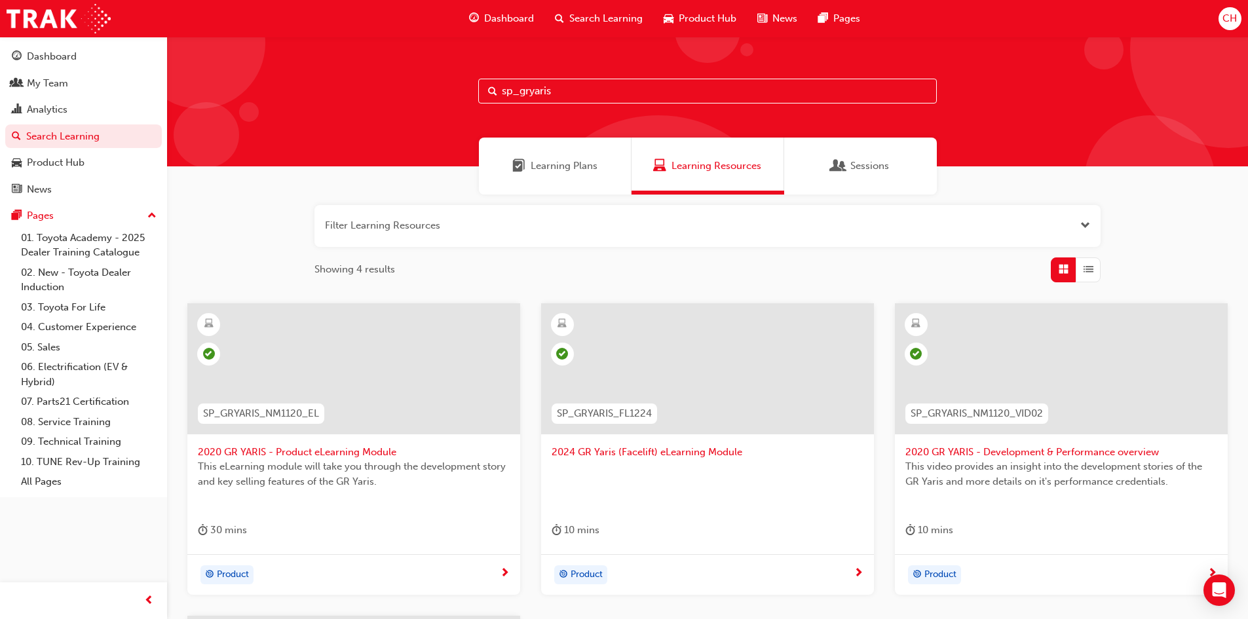
drag, startPoint x: 593, startPoint y: 99, endPoint x: 450, endPoint y: 103, distance: 143.6
click at [450, 103] on div "sp_gryaris" at bounding box center [707, 102] width 1081 height 130
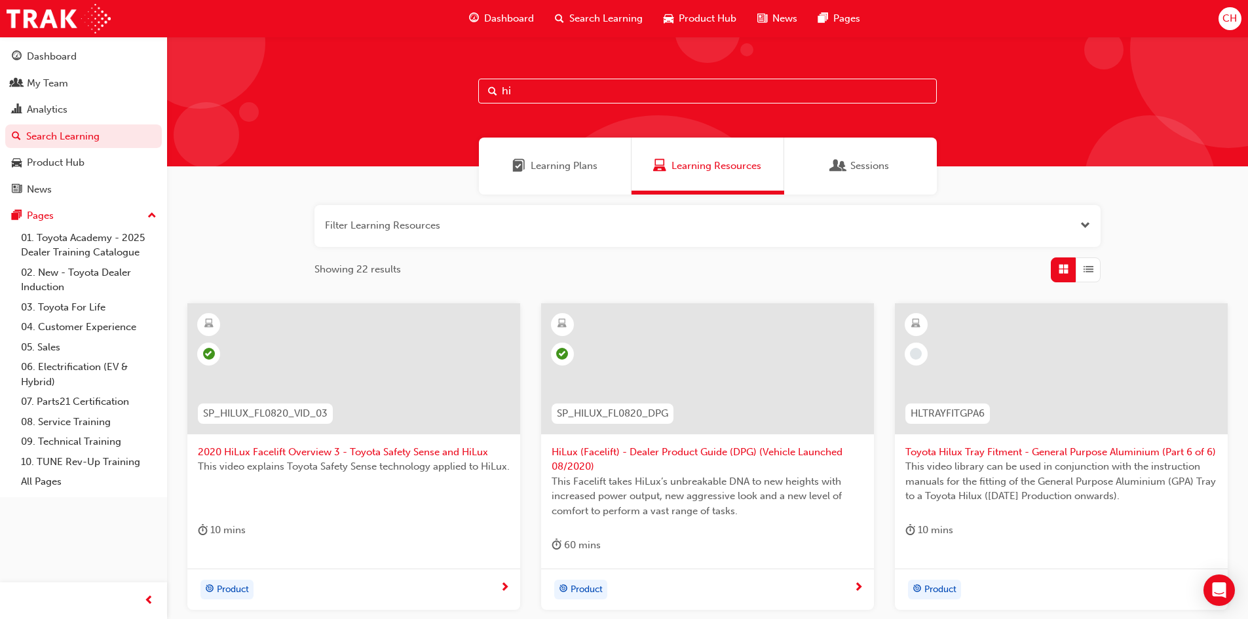
type input "h"
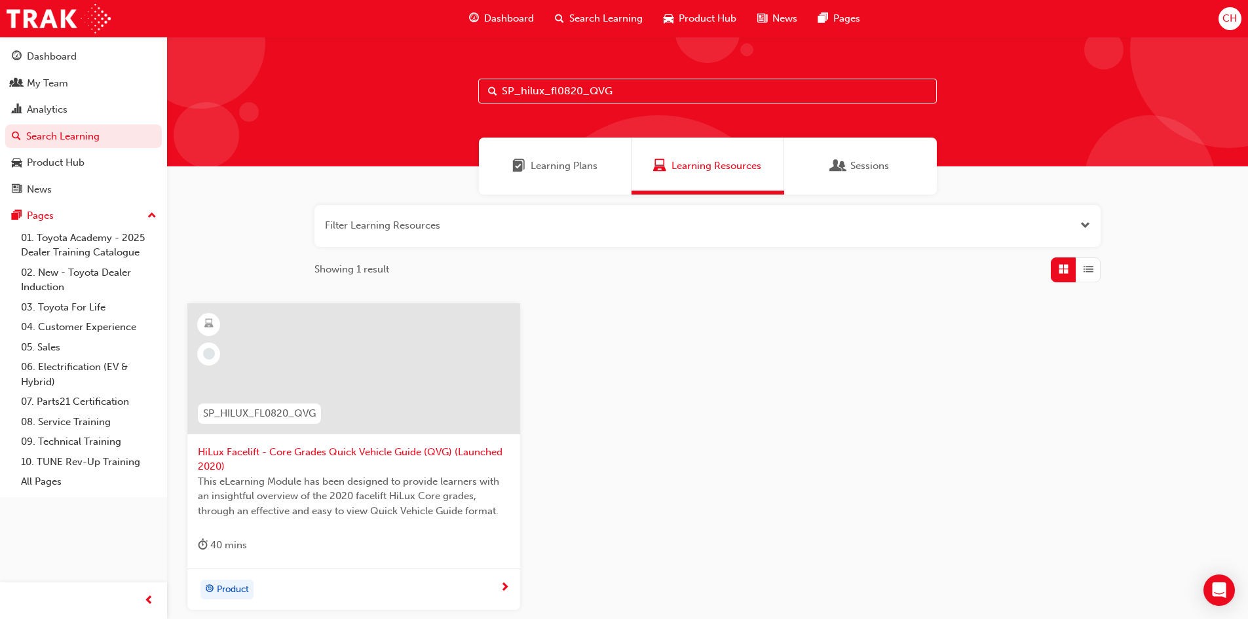
type input "SP_hilux_fl0820_QVG"
click at [369, 381] on div at bounding box center [353, 368] width 333 height 131
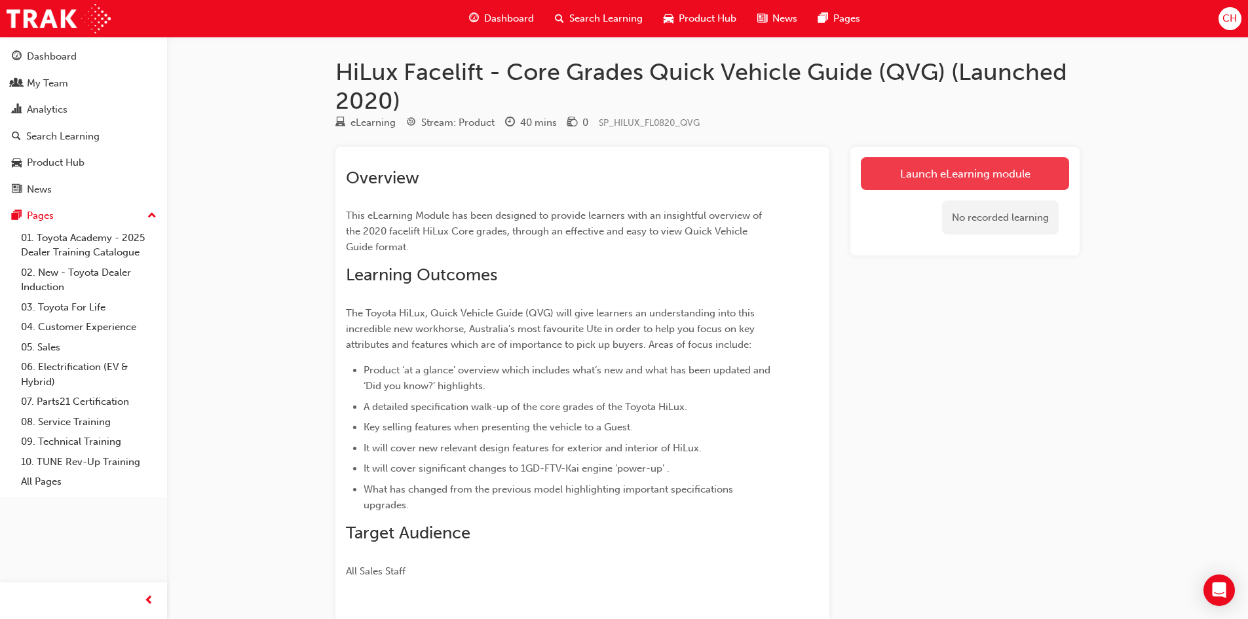
click at [968, 178] on link "Launch eLearning module" at bounding box center [965, 173] width 208 height 33
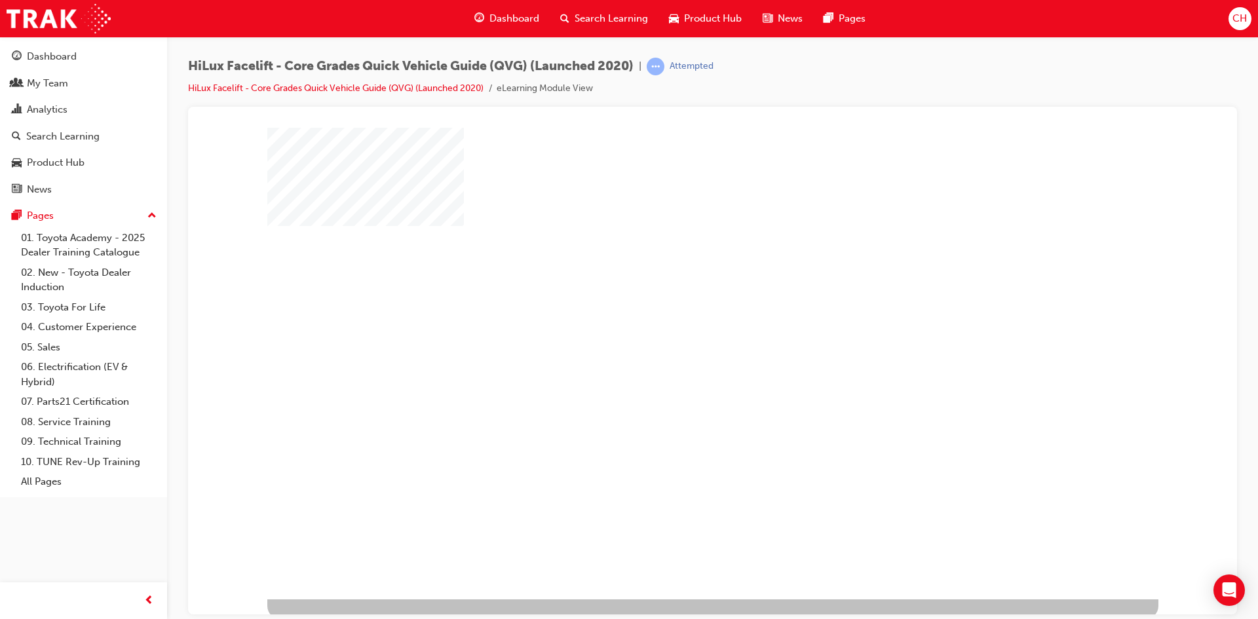
click at [675, 325] on div "play" at bounding box center [675, 325] width 0 height 0
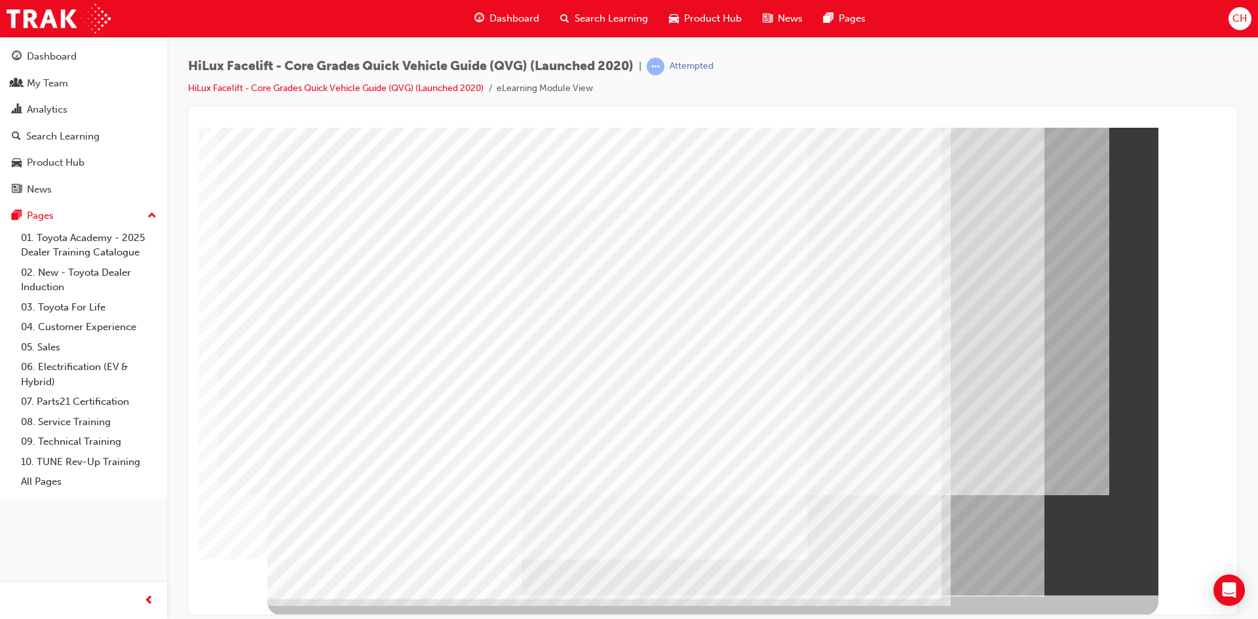
scroll to position [5, 0]
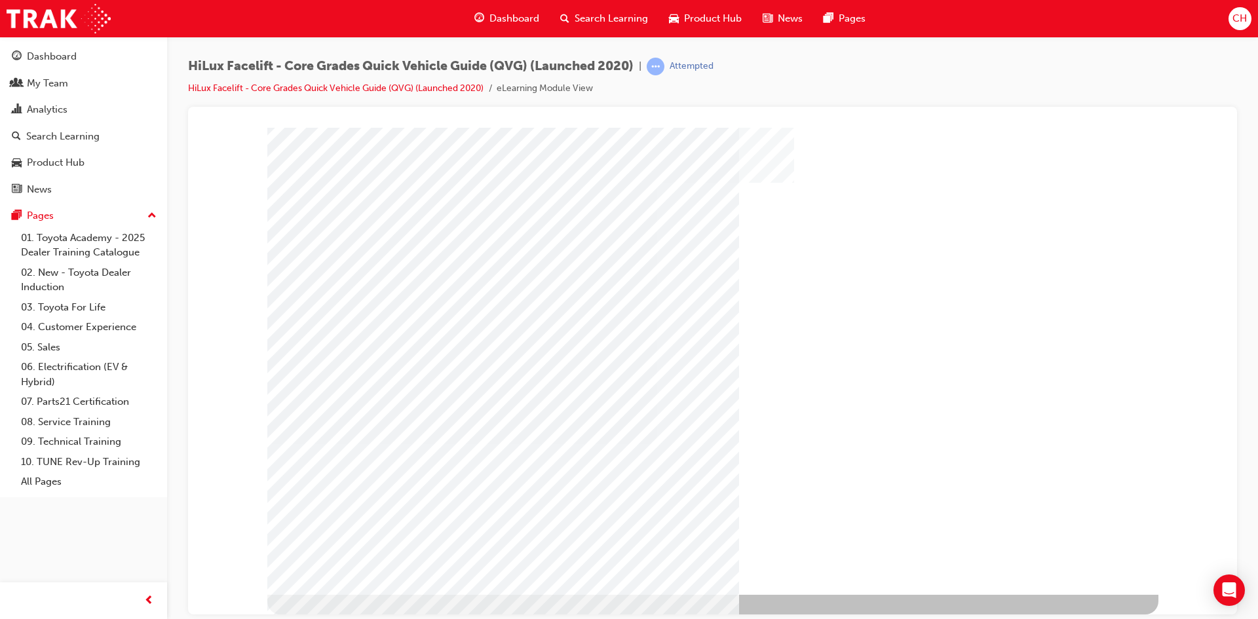
scroll to position [0, 0]
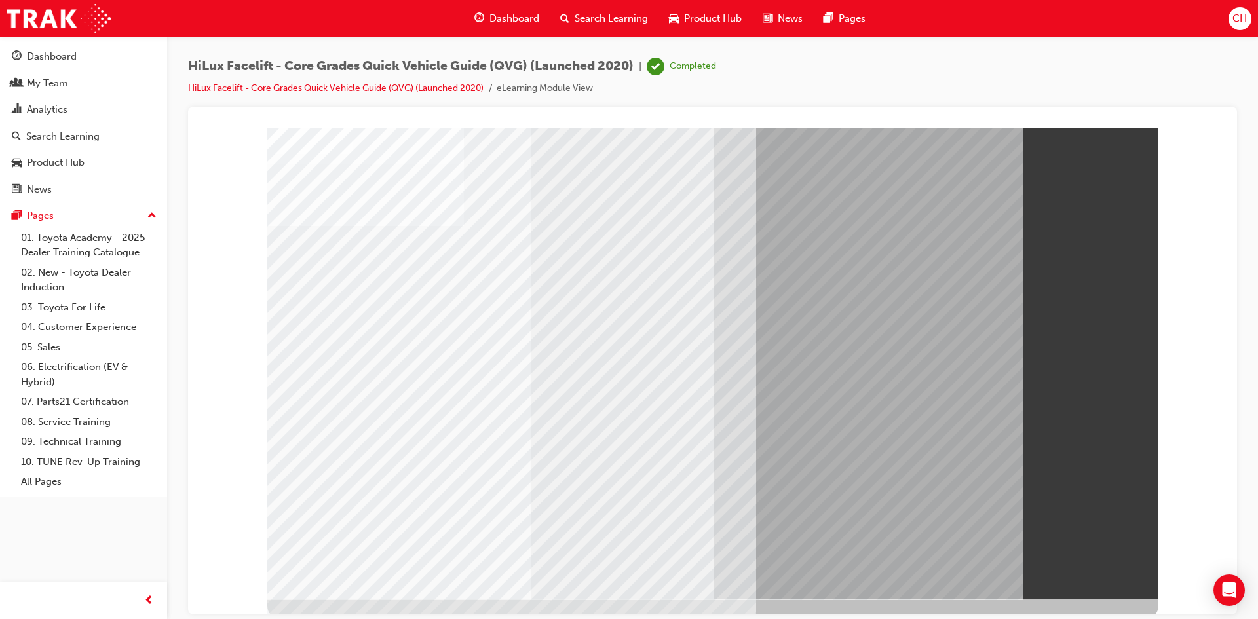
click at [597, 23] on span "Search Learning" at bounding box center [611, 18] width 73 height 15
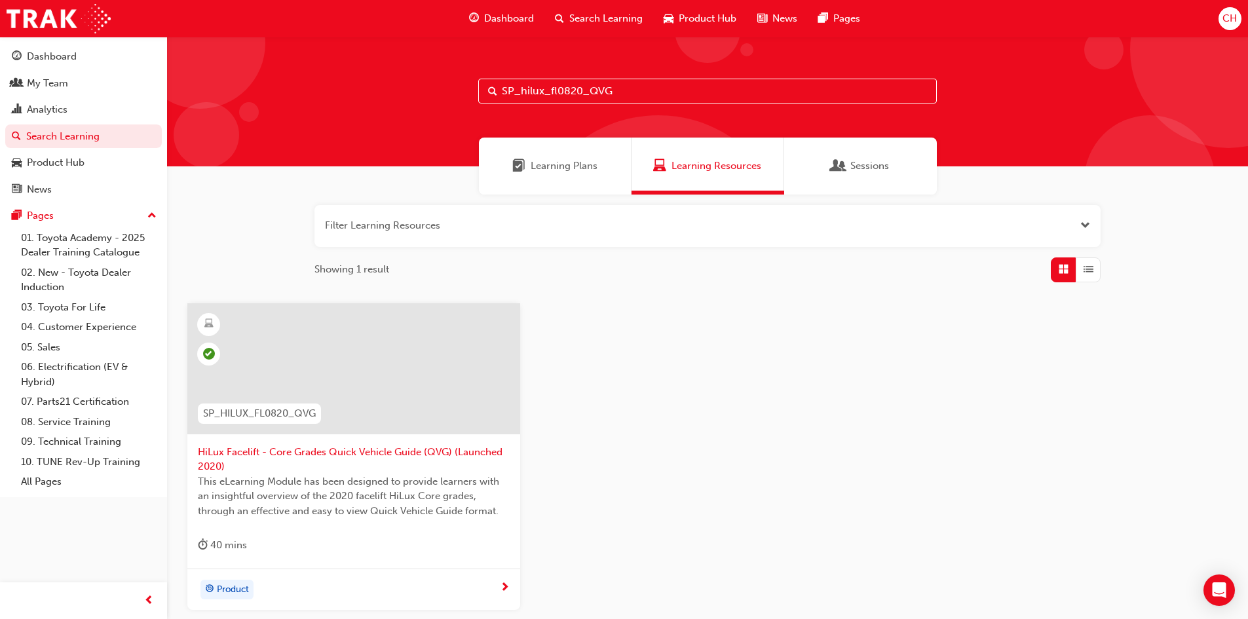
drag, startPoint x: 624, startPoint y: 94, endPoint x: 379, endPoint y: 95, distance: 244.5
click at [379, 95] on div "SP_hilux_fl0820_QVG" at bounding box center [707, 102] width 1081 height 130
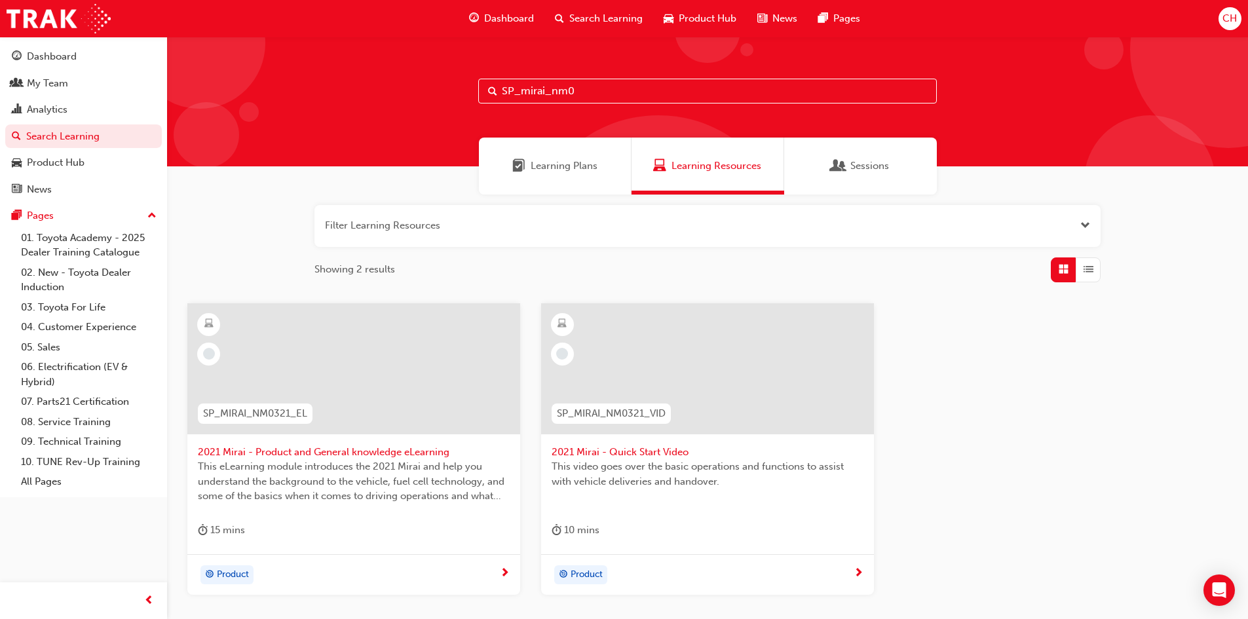
type input "SP_mirai_nm0"
click at [360, 388] on div at bounding box center [353, 368] width 333 height 131
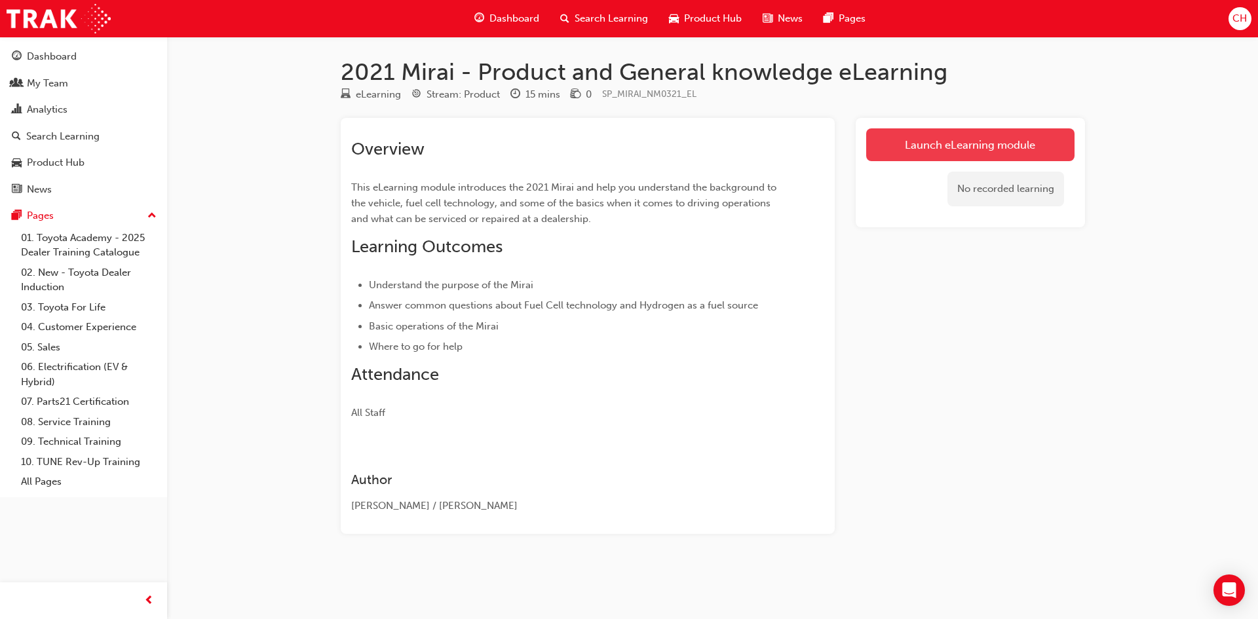
click at [975, 148] on link "Launch eLearning module" at bounding box center [970, 144] width 208 height 33
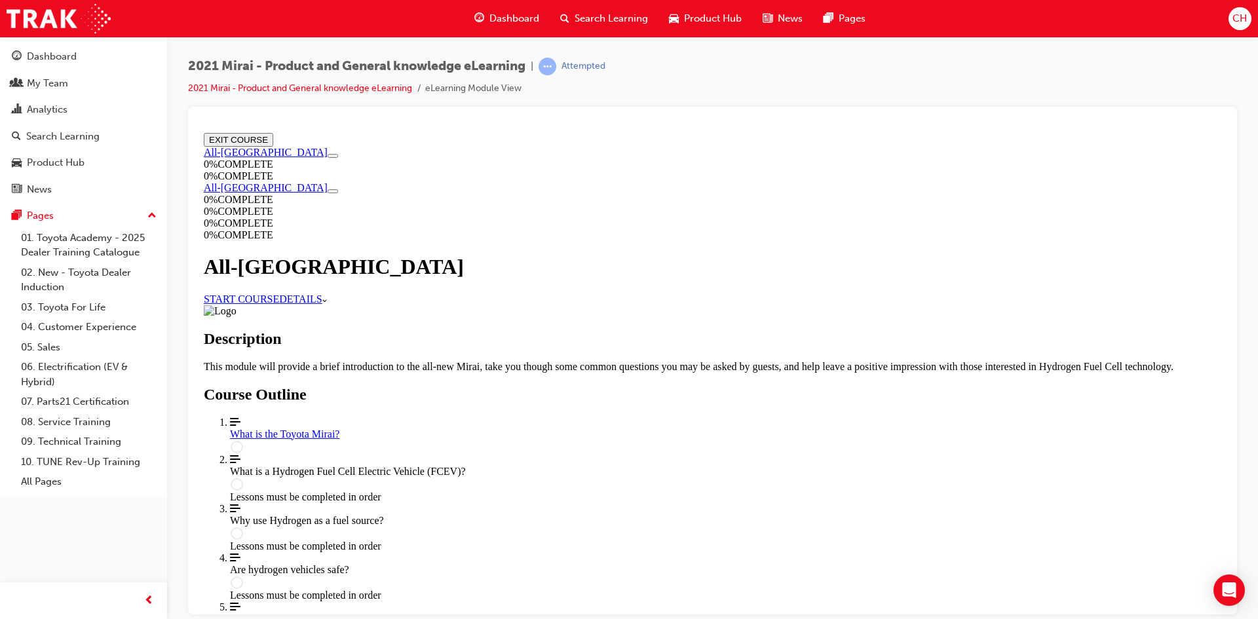
click at [279, 298] on link "START COURSE" at bounding box center [241, 298] width 75 height 11
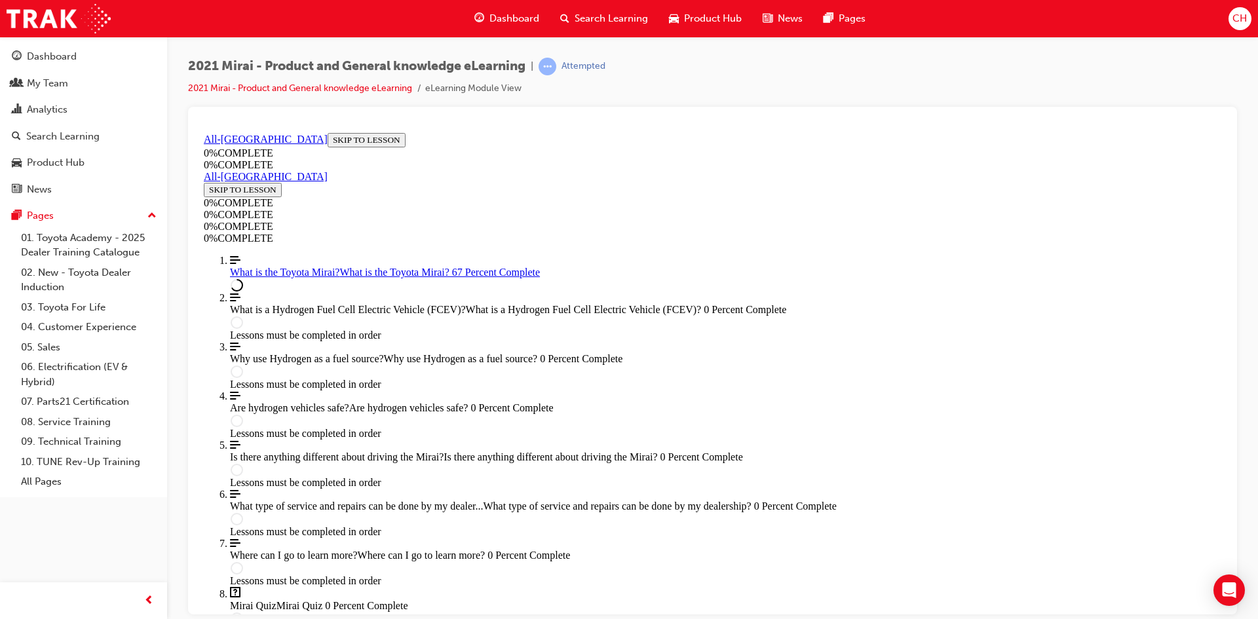
scroll to position [1785, 0]
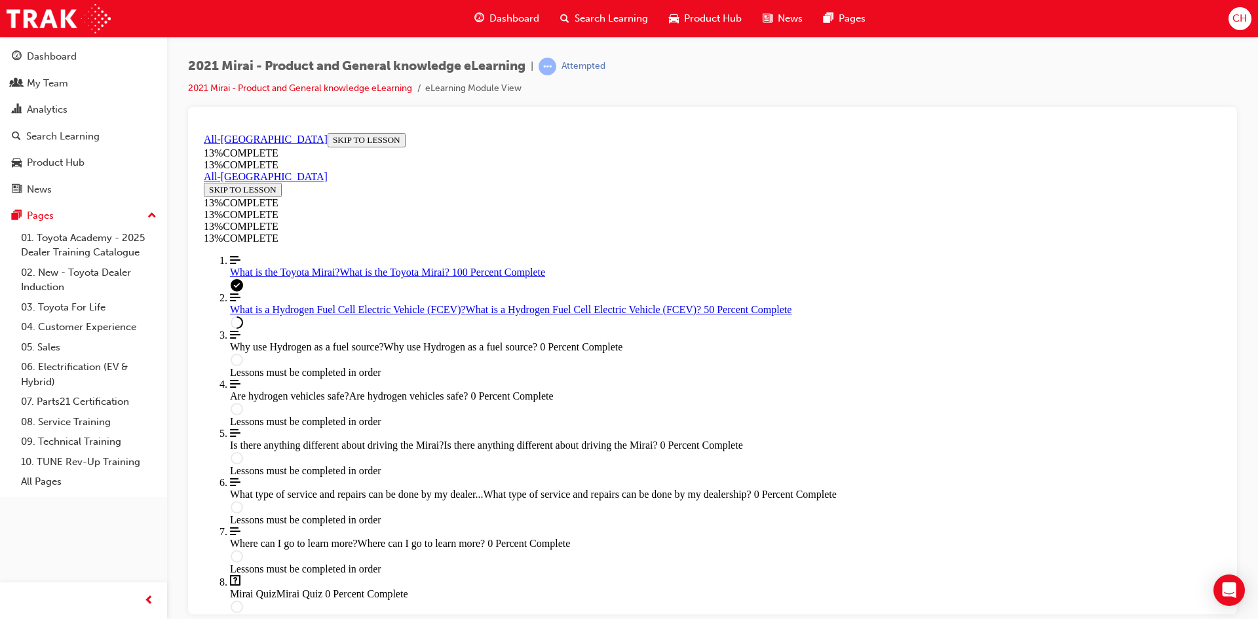
scroll to position [1159, 0]
drag, startPoint x: 811, startPoint y: 358, endPoint x: 801, endPoint y: 372, distance: 16.8
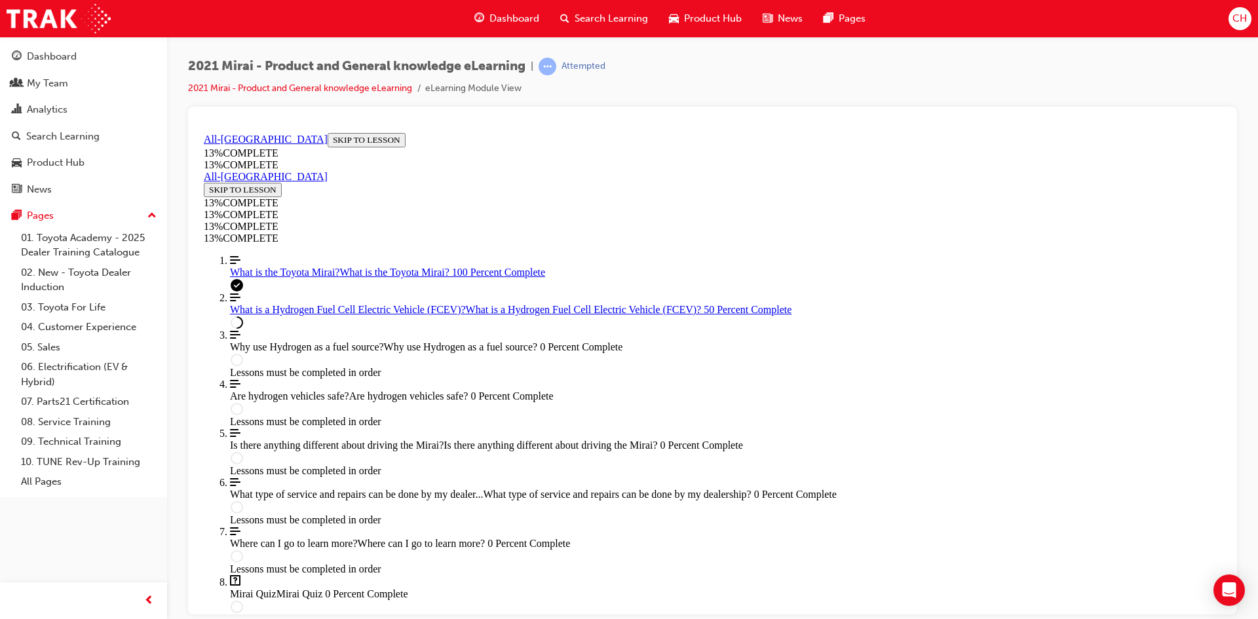
scroll to position [1904, 0]
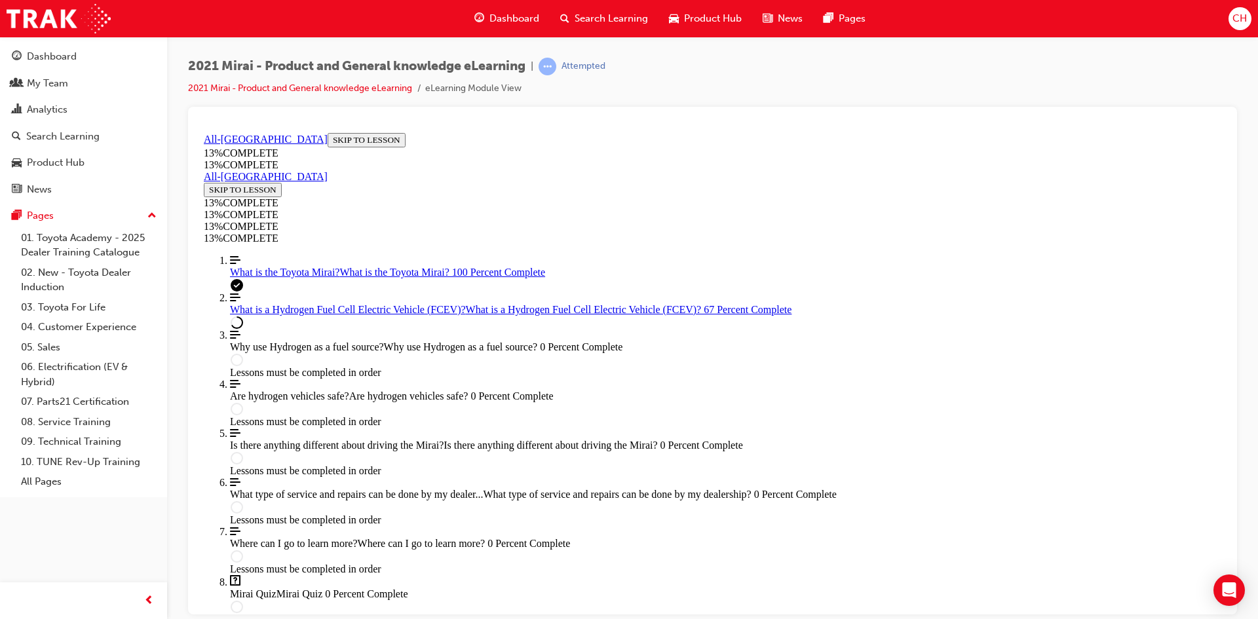
scroll to position [1118, 0]
drag, startPoint x: 795, startPoint y: 408, endPoint x: 803, endPoint y: 412, distance: 9.7
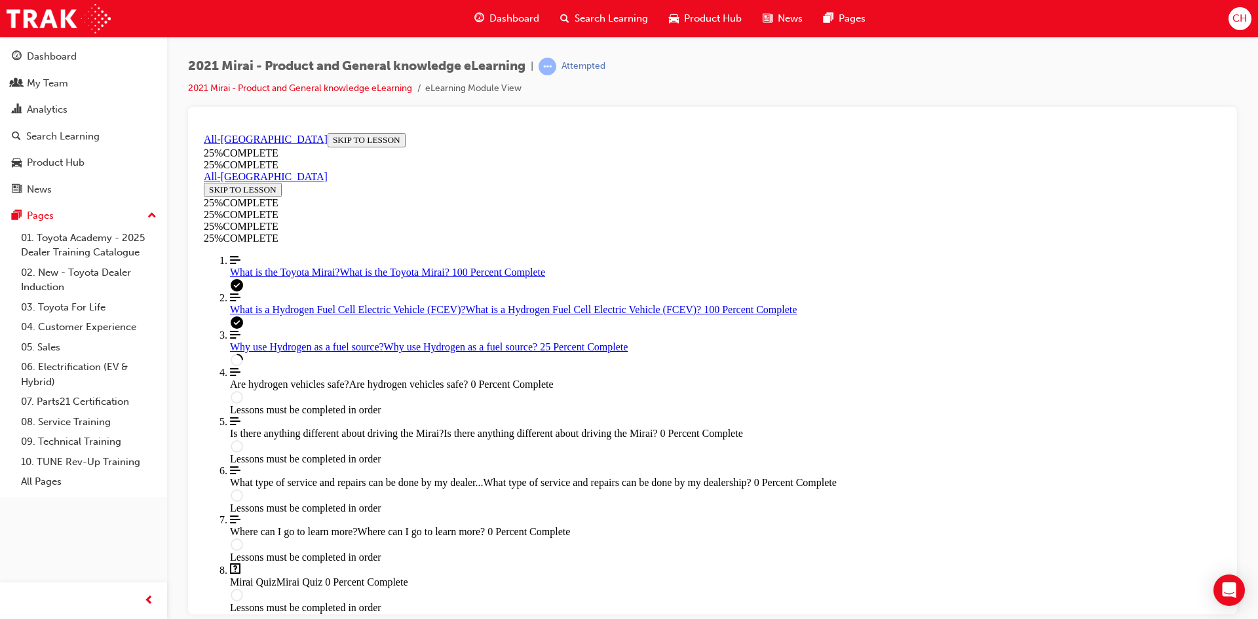
scroll to position [635, 0]
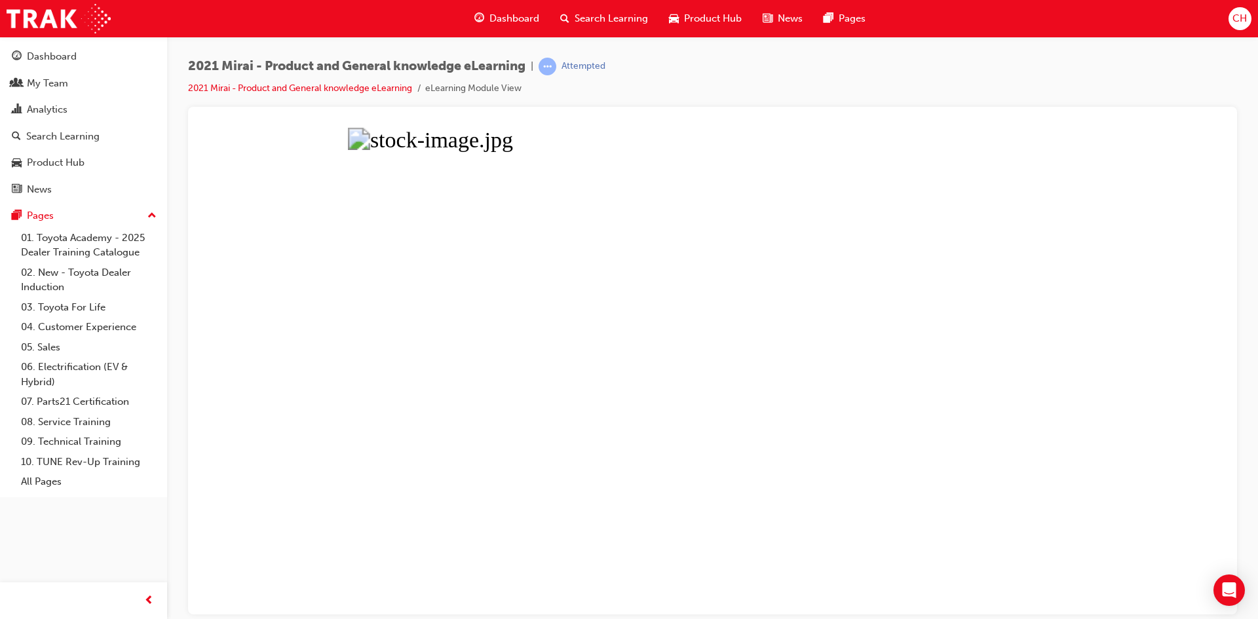
drag, startPoint x: 842, startPoint y: 98, endPoint x: 883, endPoint y: 104, distance: 41.7
click at [843, 98] on div "2021 Mirai - Product and General knowledge eLearning | Attempted 2021 Mirai - P…" at bounding box center [712, 82] width 1049 height 49
drag, startPoint x: 1190, startPoint y: 352, endPoint x: 1183, endPoint y: 349, distance: 7.7
click at [1189, 352] on button "Unzoom image" at bounding box center [713, 370] width 1028 height 487
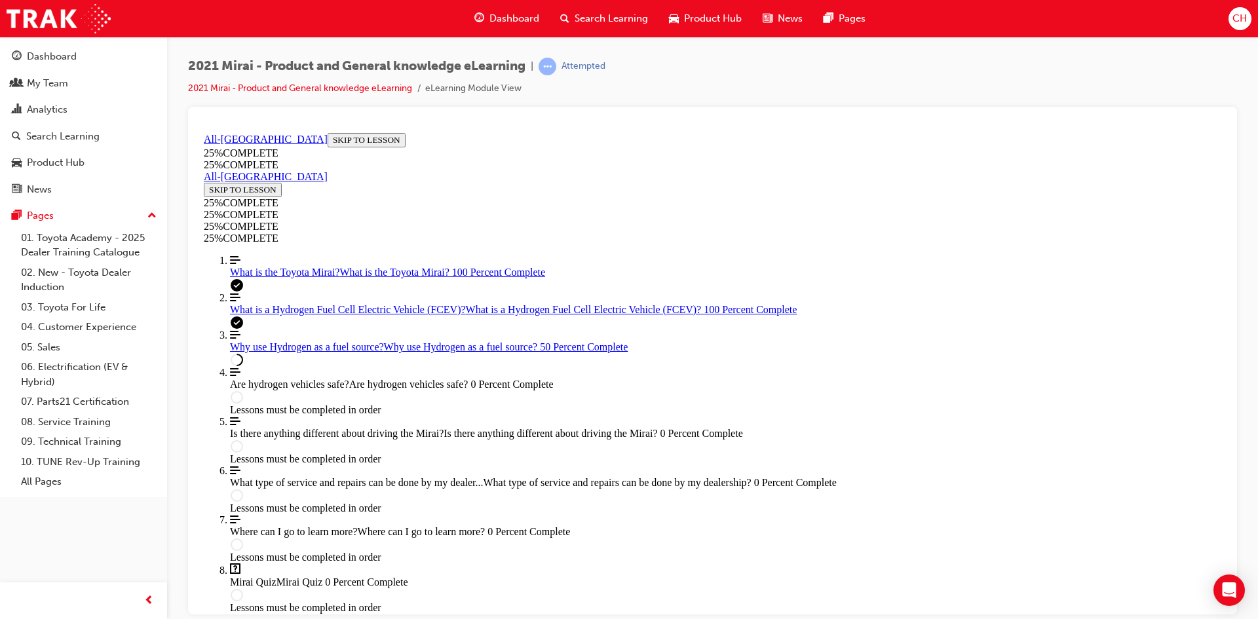
scroll to position [619, 0]
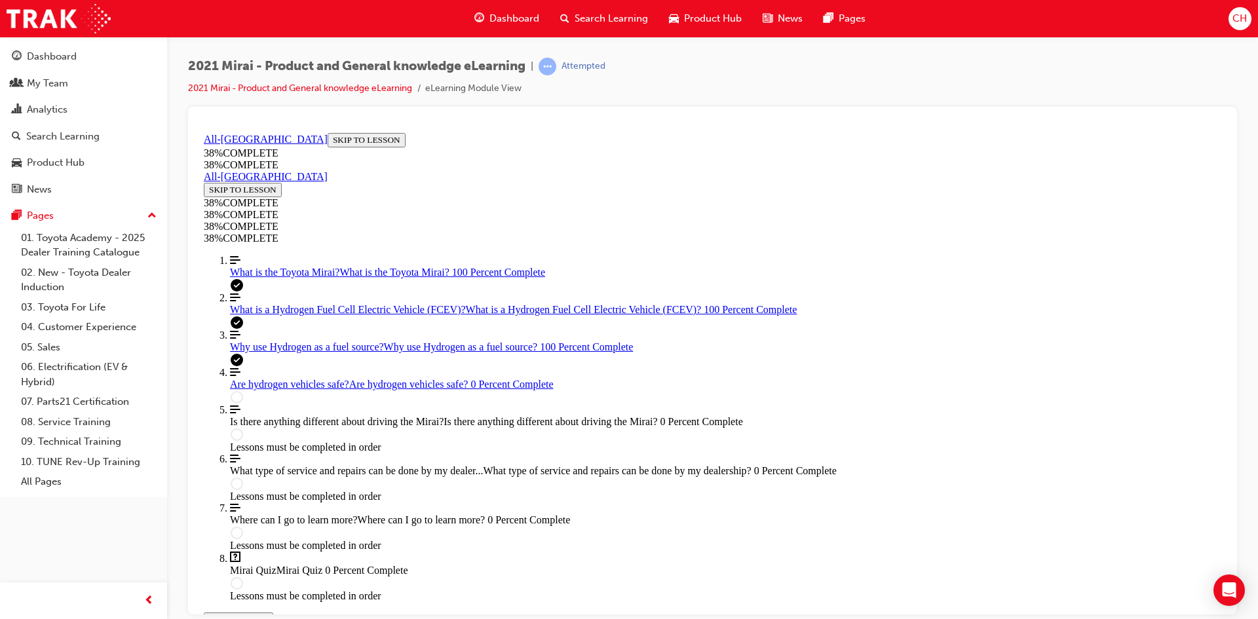
scroll to position [438, 0]
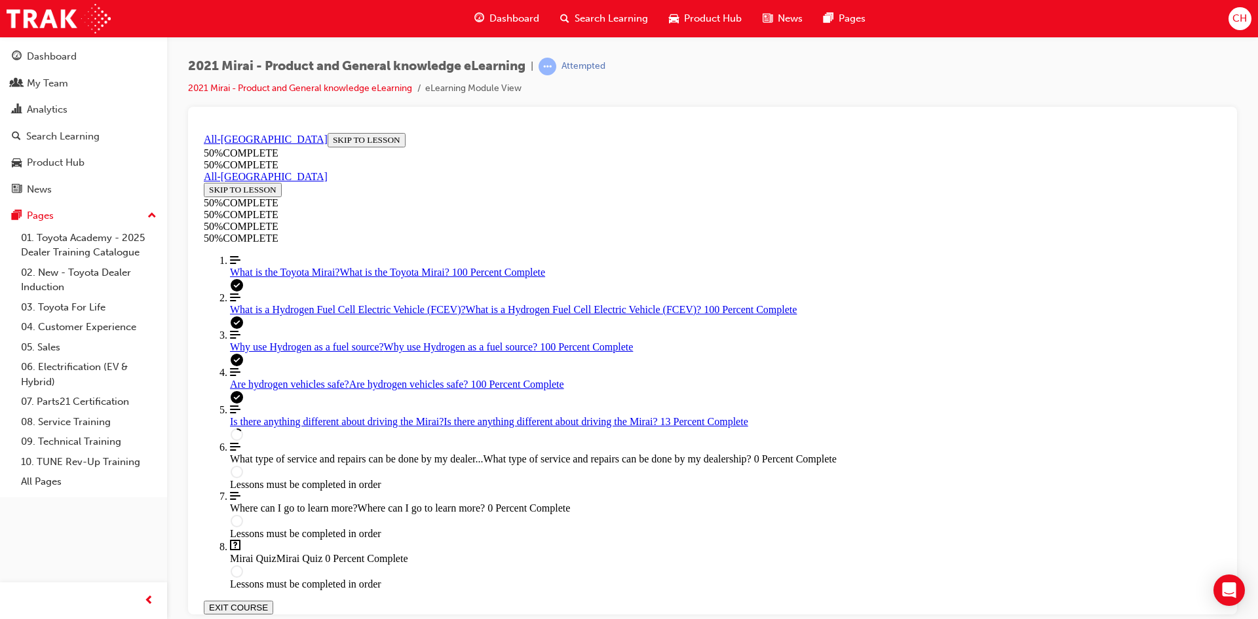
scroll to position [438, 0]
drag, startPoint x: 973, startPoint y: 275, endPoint x: 965, endPoint y: 306, distance: 32.4
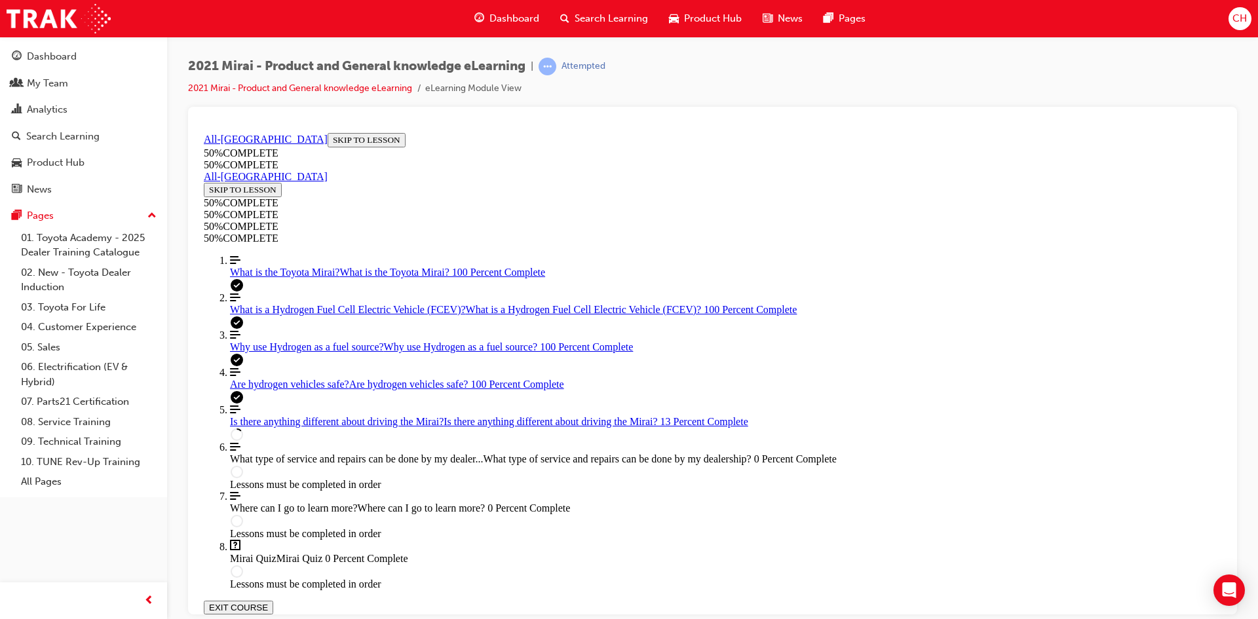
scroll to position [54, 0]
drag, startPoint x: 872, startPoint y: 254, endPoint x: 896, endPoint y: 315, distance: 65.6
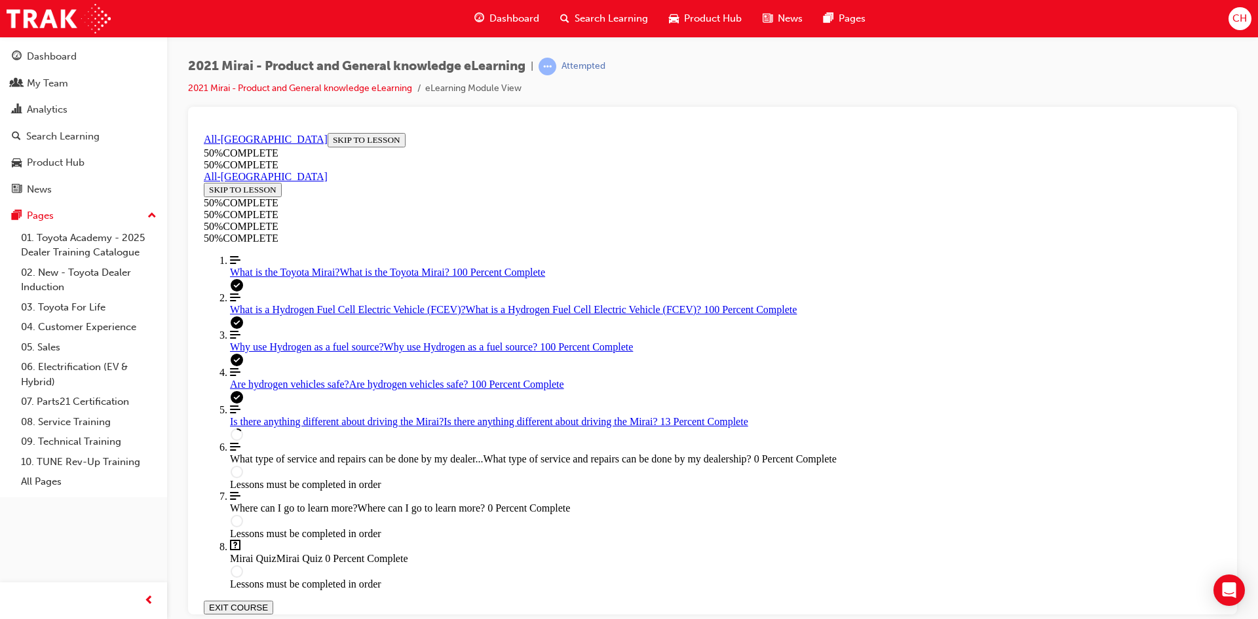
drag, startPoint x: 821, startPoint y: 253, endPoint x: 827, endPoint y: 258, distance: 8.4
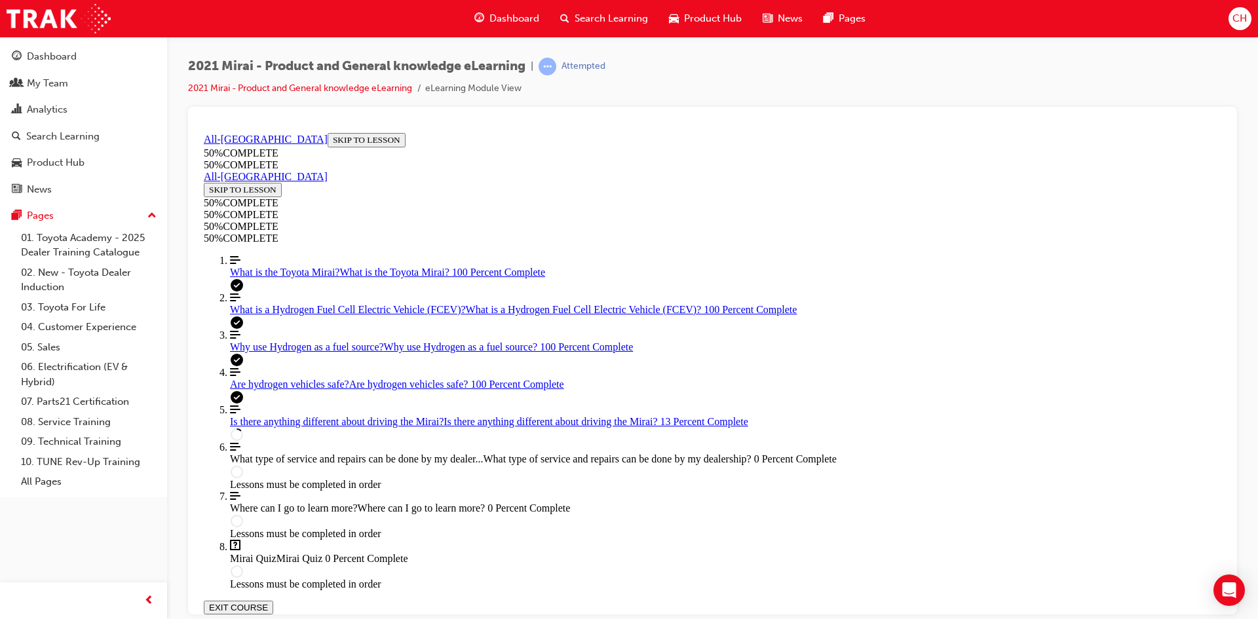
drag, startPoint x: 794, startPoint y: 296, endPoint x: 1074, endPoint y: 357, distance: 287.0
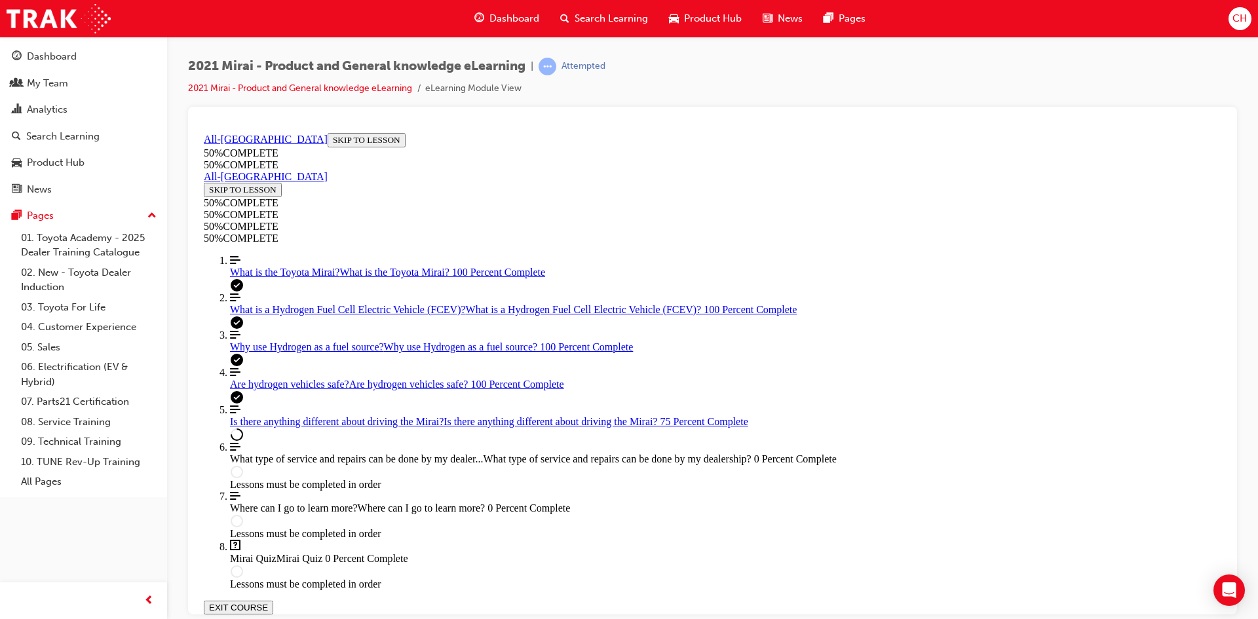
drag, startPoint x: 452, startPoint y: 516, endPoint x: 651, endPoint y: 609, distance: 220.2
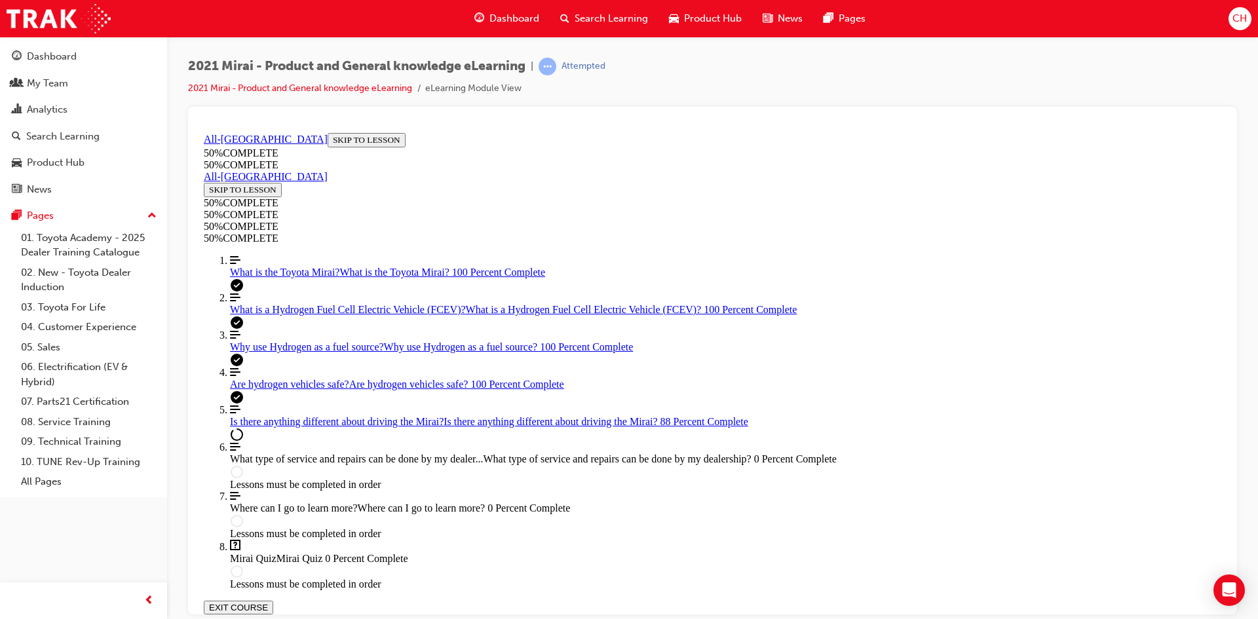
drag, startPoint x: 835, startPoint y: 503, endPoint x: 872, endPoint y: 499, distance: 37.0
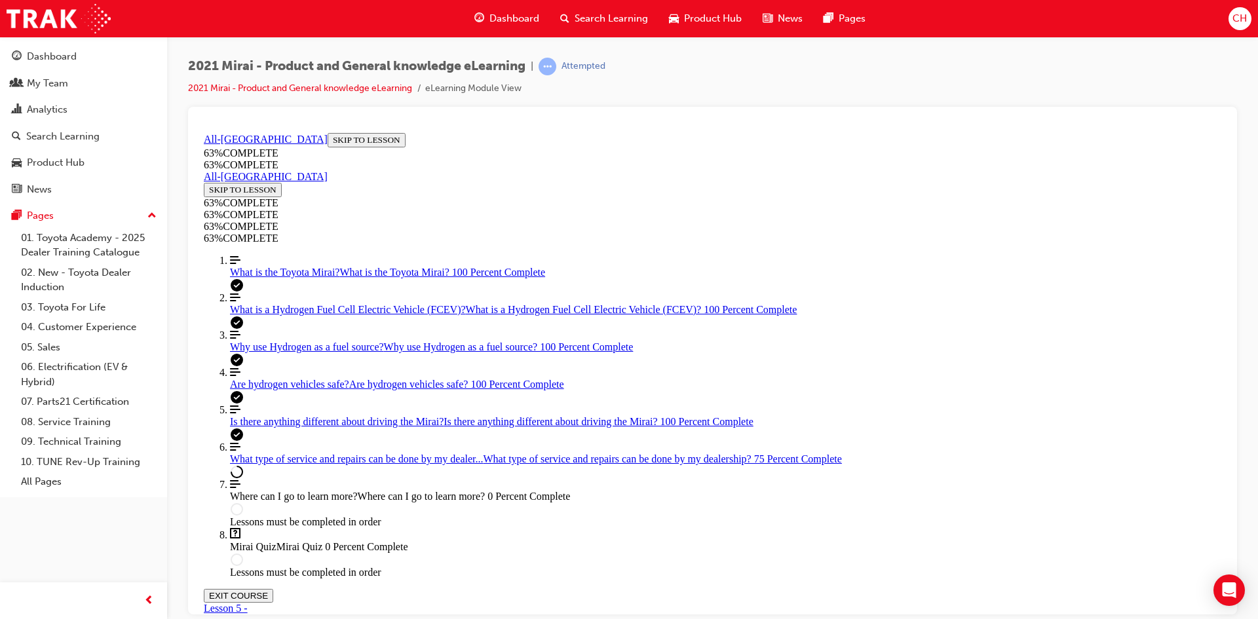
scroll to position [771, 0]
drag, startPoint x: 853, startPoint y: 512, endPoint x: 861, endPoint y: 500, distance: 14.2
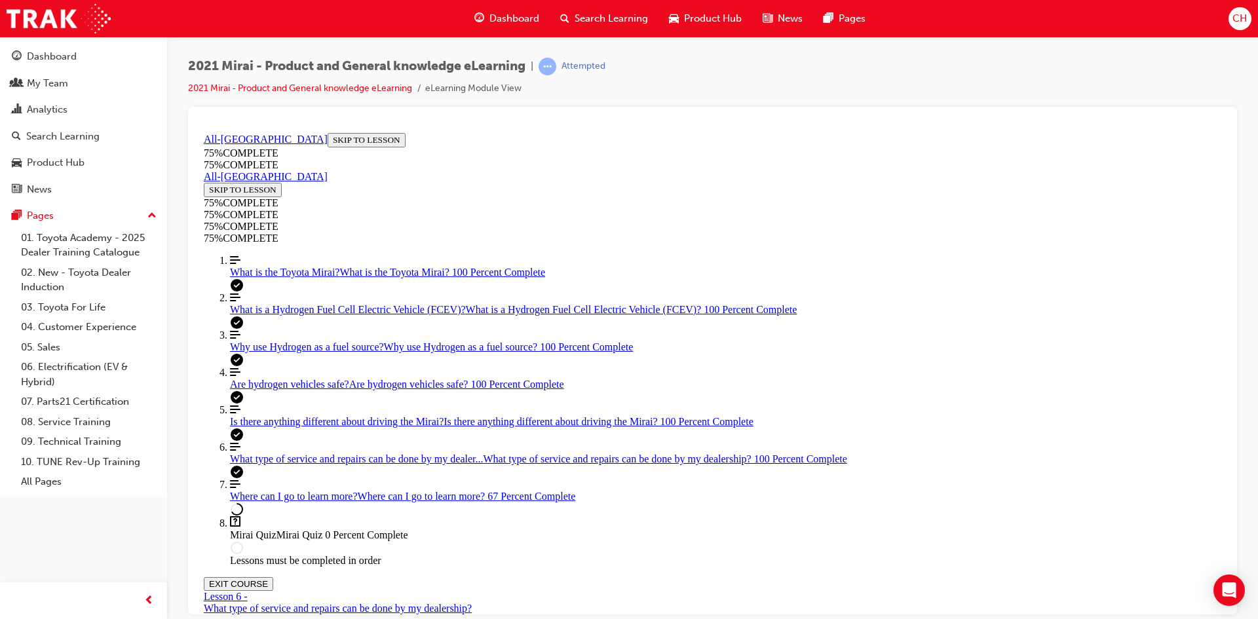
scroll to position [242, 0]
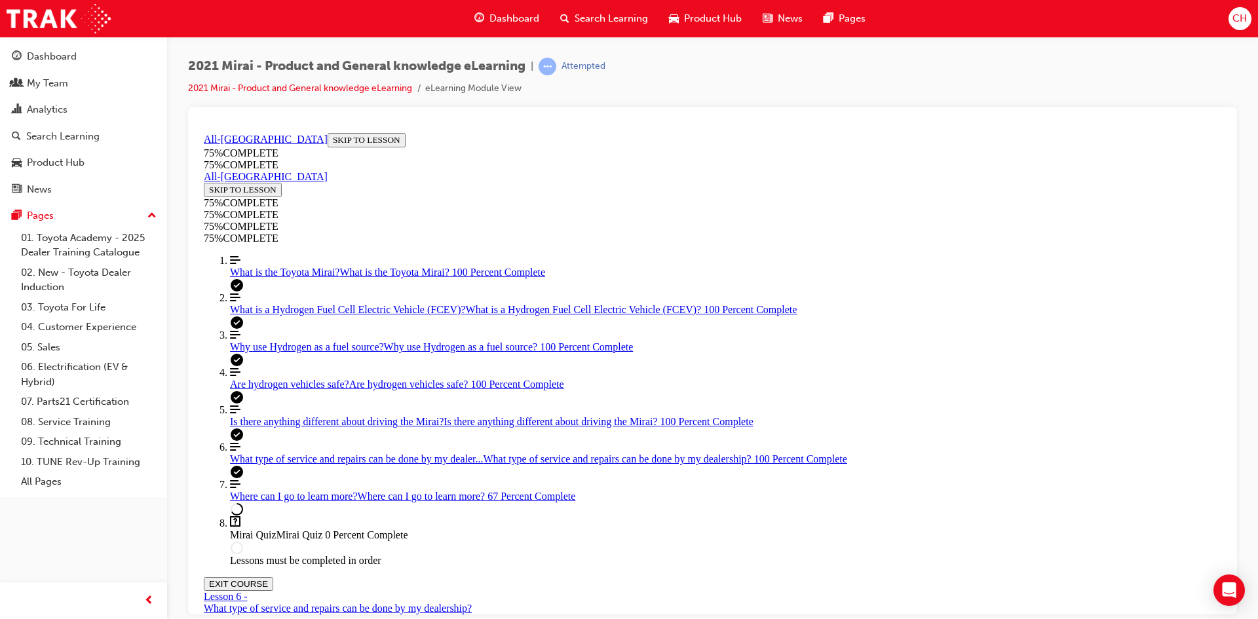
scroll to position [258, 0]
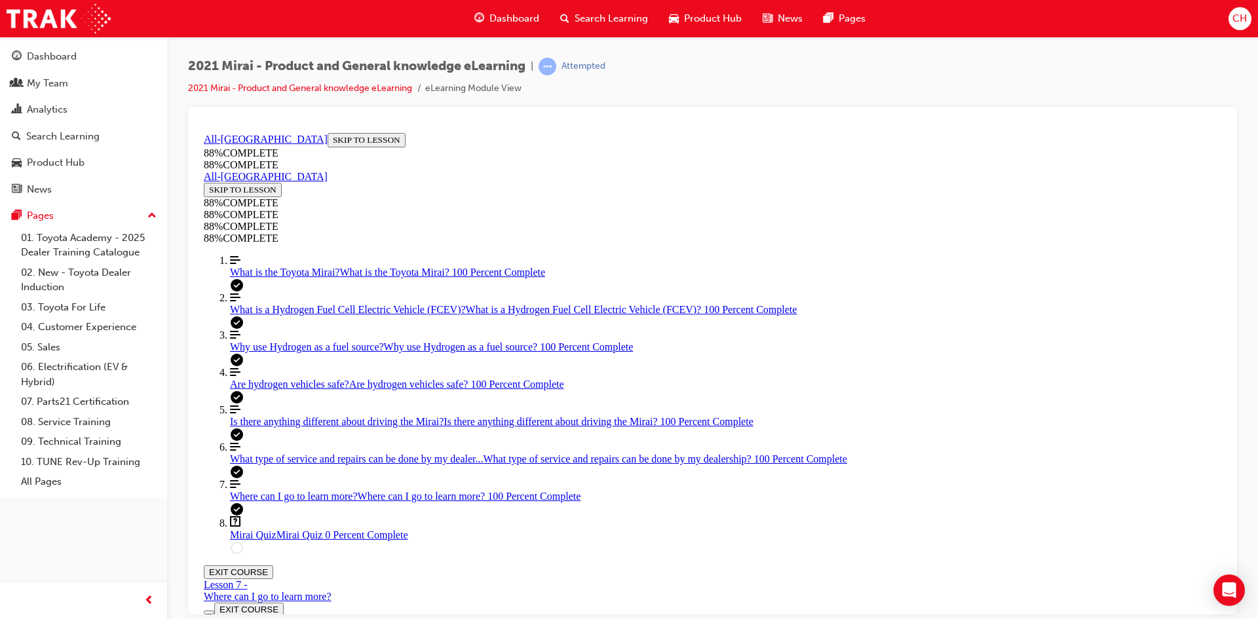
scroll to position [45, 0]
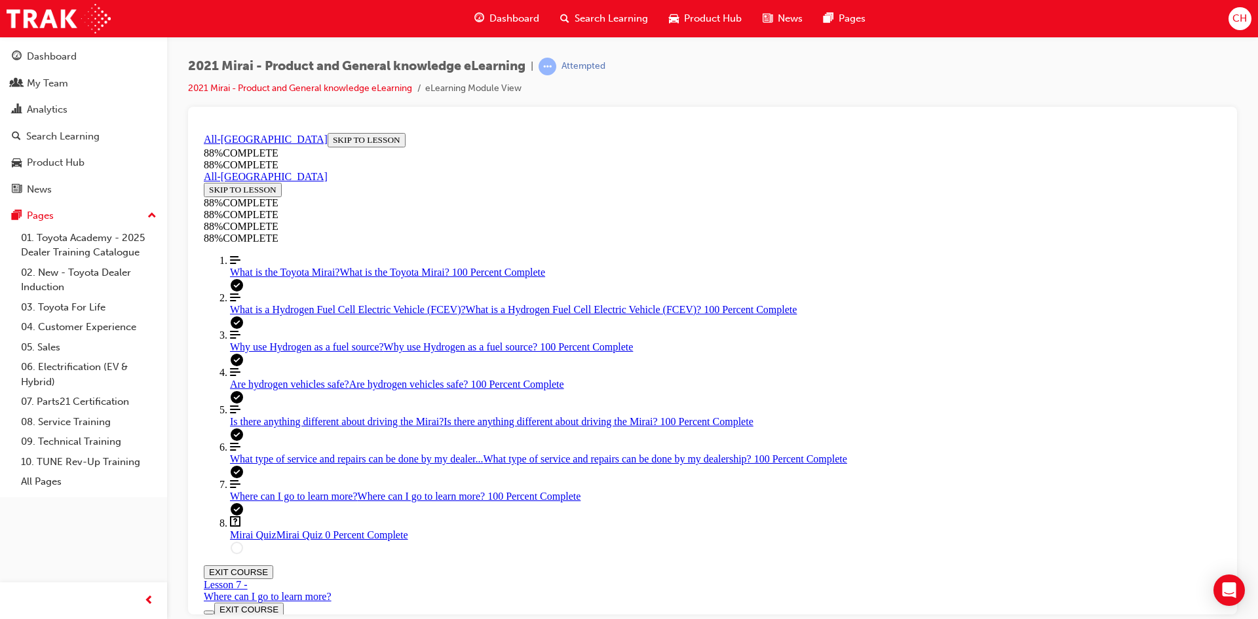
drag, startPoint x: 712, startPoint y: 459, endPoint x: 743, endPoint y: 458, distance: 31.5
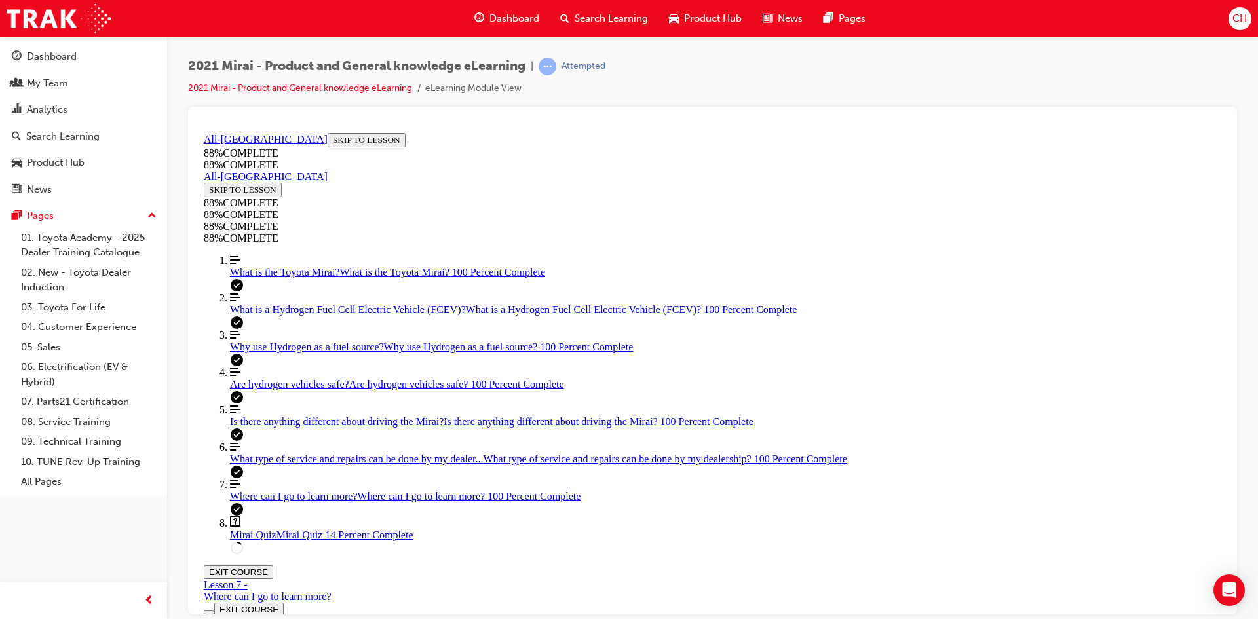
drag, startPoint x: 881, startPoint y: 515, endPoint x: 865, endPoint y: 465, distance: 52.4
drag, startPoint x: 731, startPoint y: 397, endPoint x: 767, endPoint y: 517, distance: 125.2
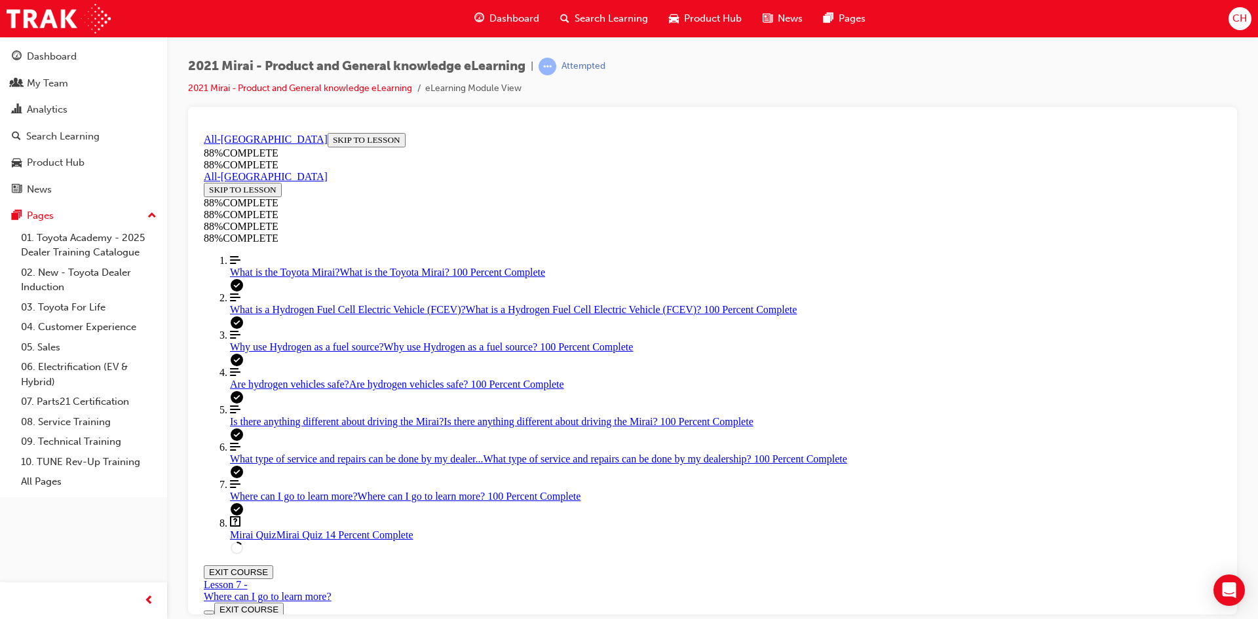
drag, startPoint x: 708, startPoint y: 398, endPoint x: 756, endPoint y: 398, distance: 47.2
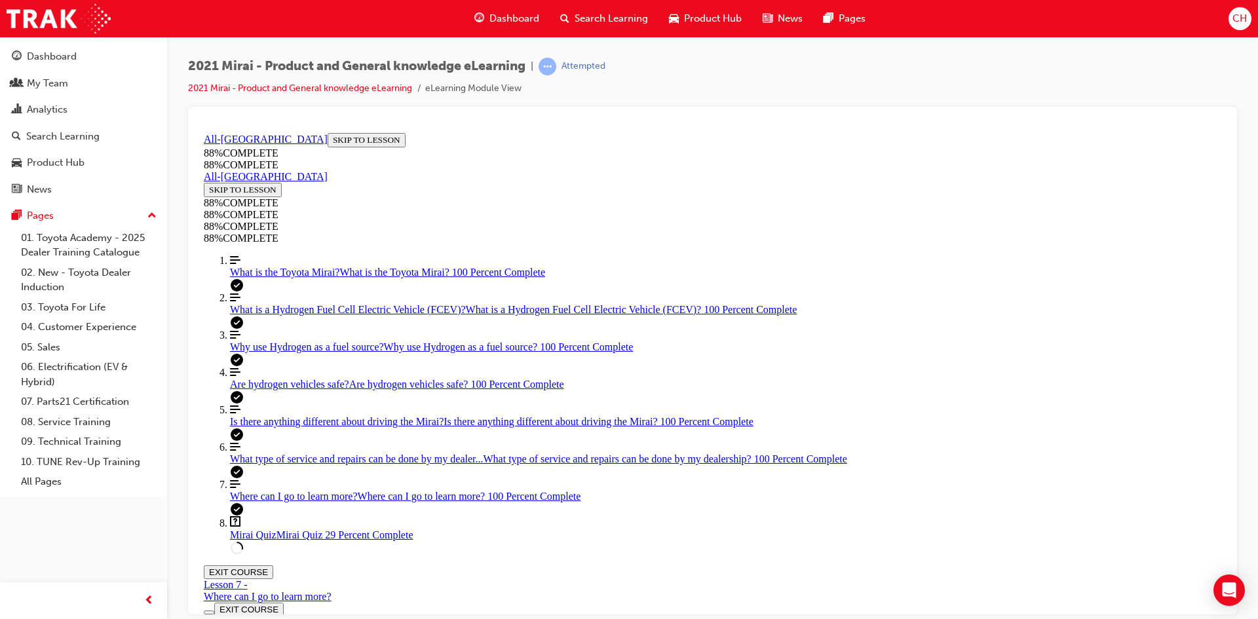
scroll to position [48, 0]
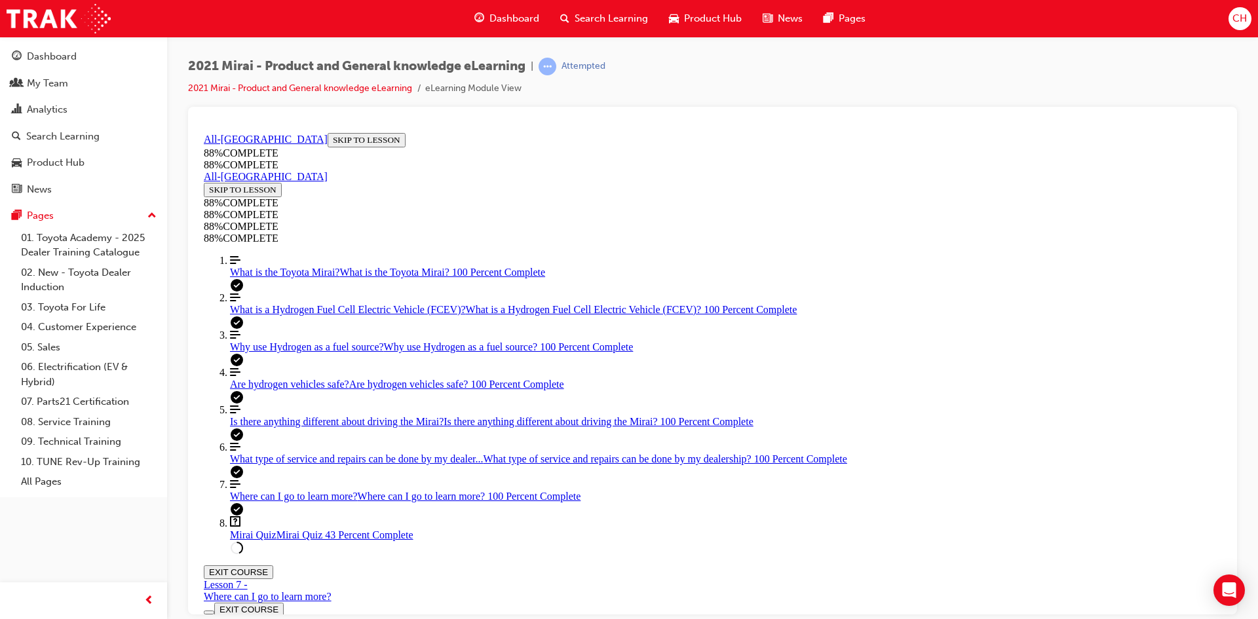
scroll to position [149, 0]
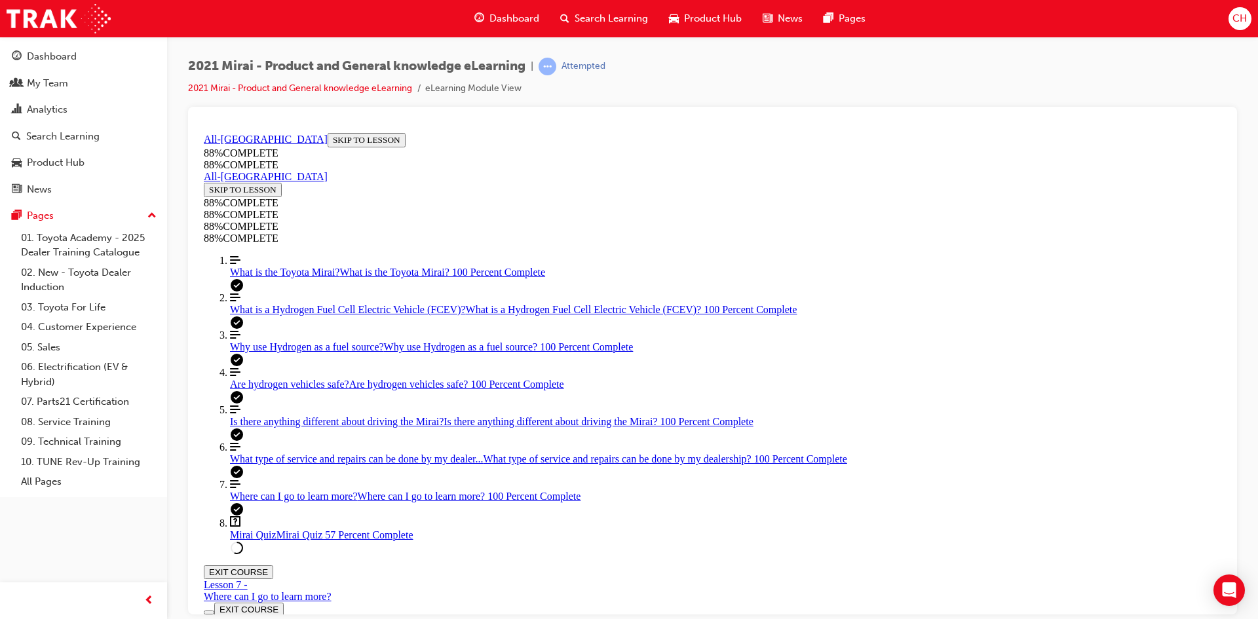
scroll to position [376, 0]
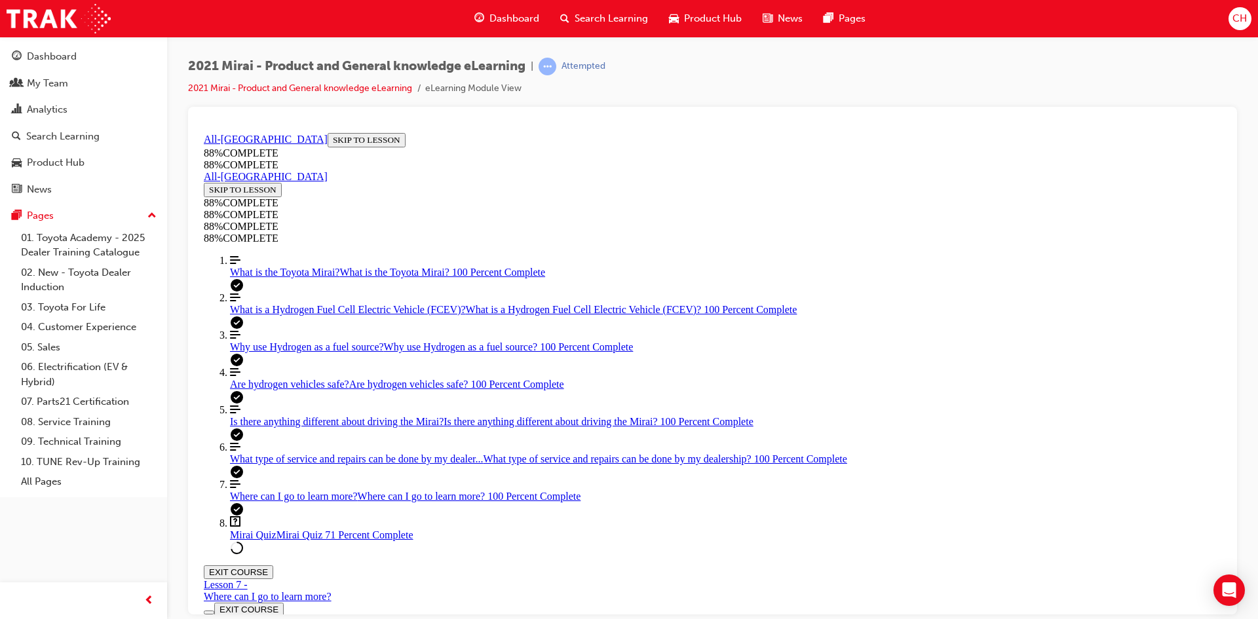
scroll to position [179, 0]
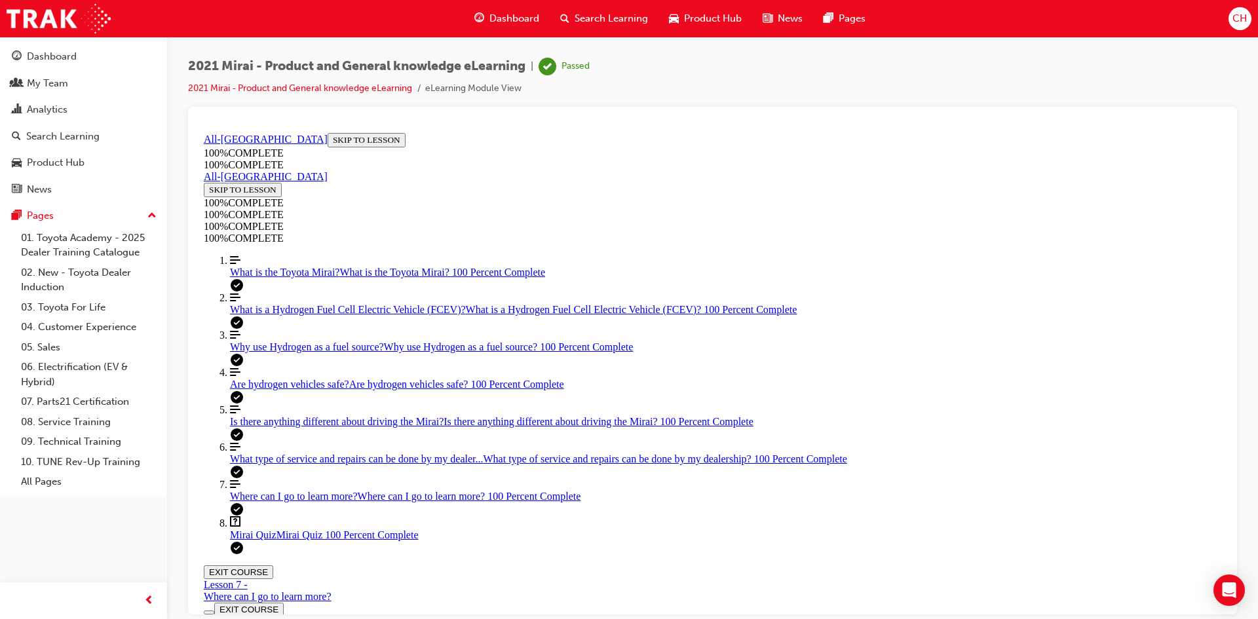
click at [612, 20] on span "Search Learning" at bounding box center [611, 18] width 73 height 15
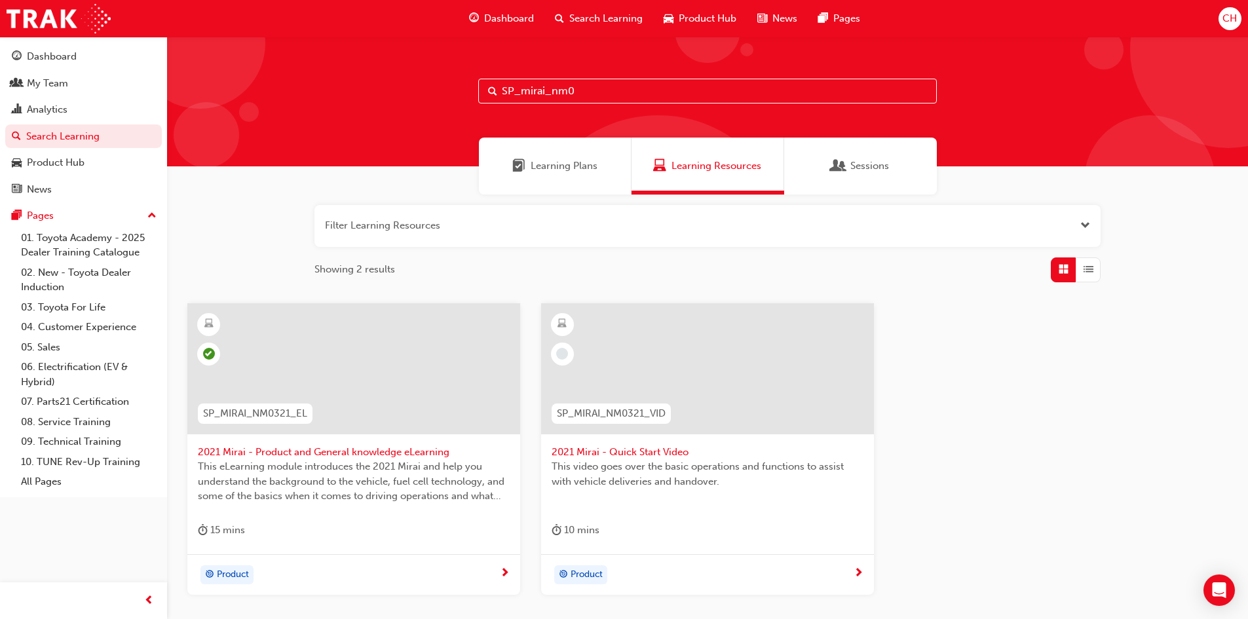
click at [701, 393] on div at bounding box center [707, 368] width 333 height 131
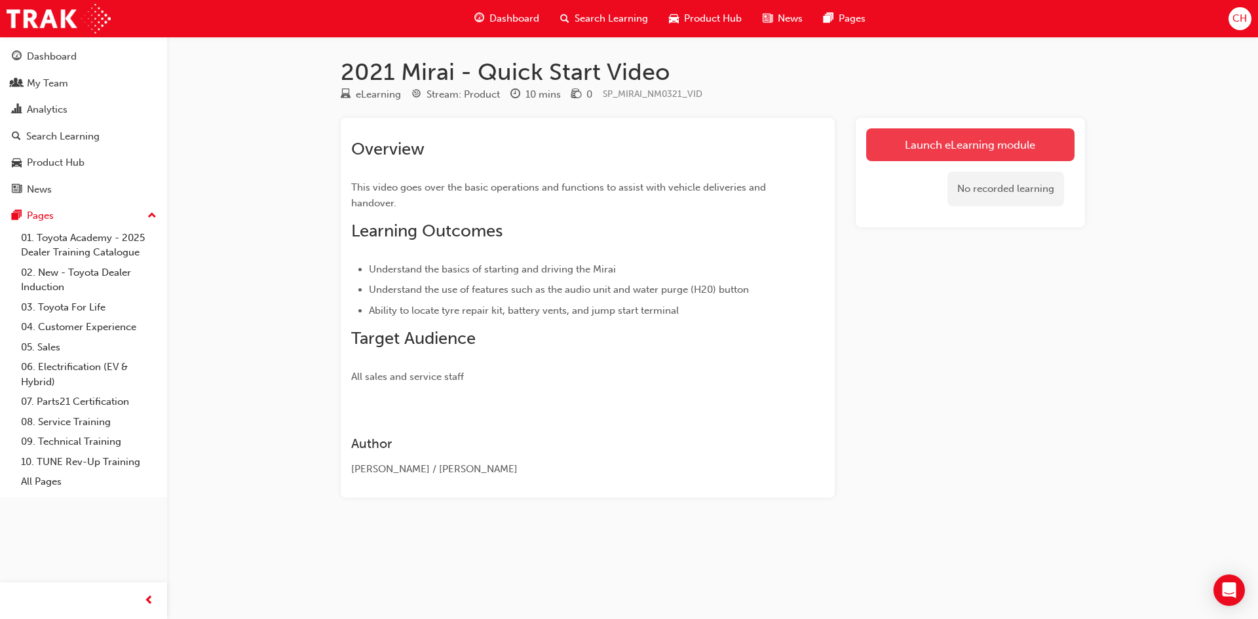
click at [978, 159] on link "Launch eLearning module" at bounding box center [970, 144] width 208 height 33
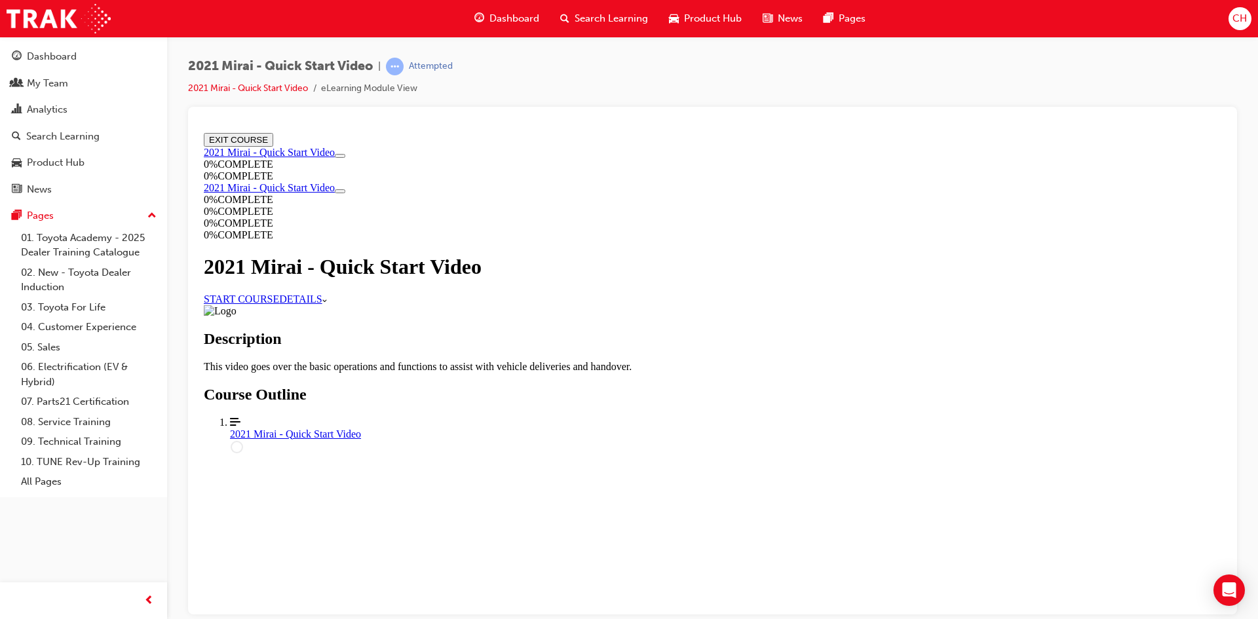
click at [279, 304] on link "START COURSE" at bounding box center [241, 298] width 75 height 11
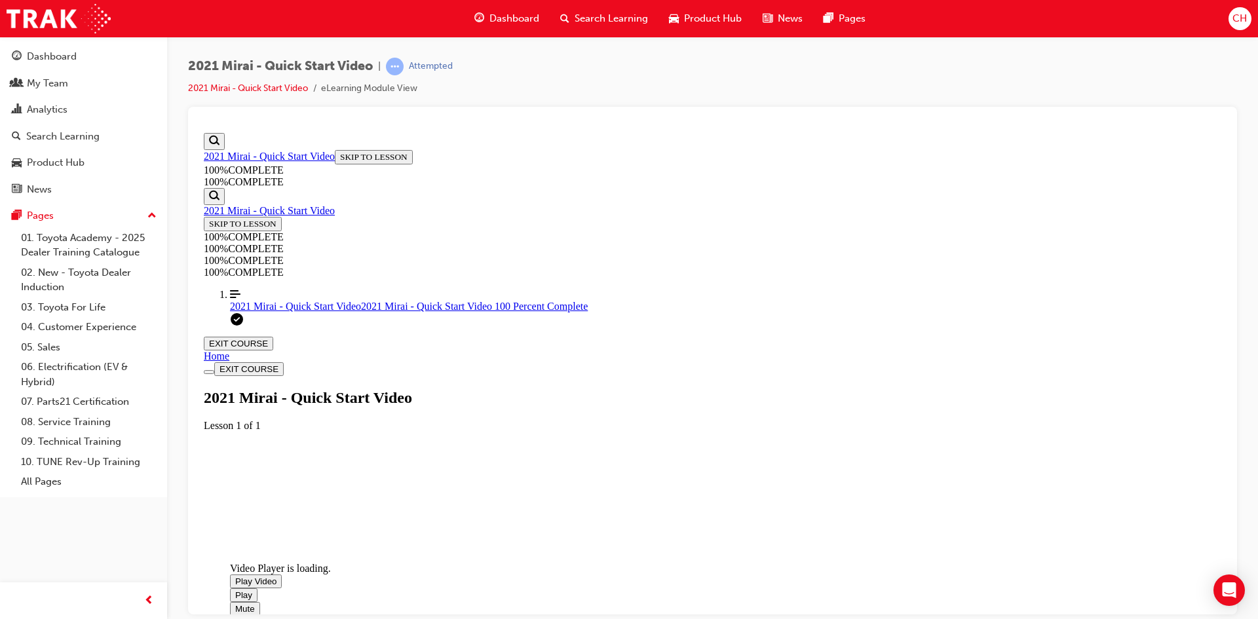
scroll to position [252, 0]
click at [235, 576] on span "Video player. You can use the space bar to toggle playback and arrow keys to sc…" at bounding box center [235, 581] width 0 height 10
click at [235, 590] on span "Video player. You can use the space bar to toggle playback and arrow keys to sc…" at bounding box center [235, 595] width 0 height 10
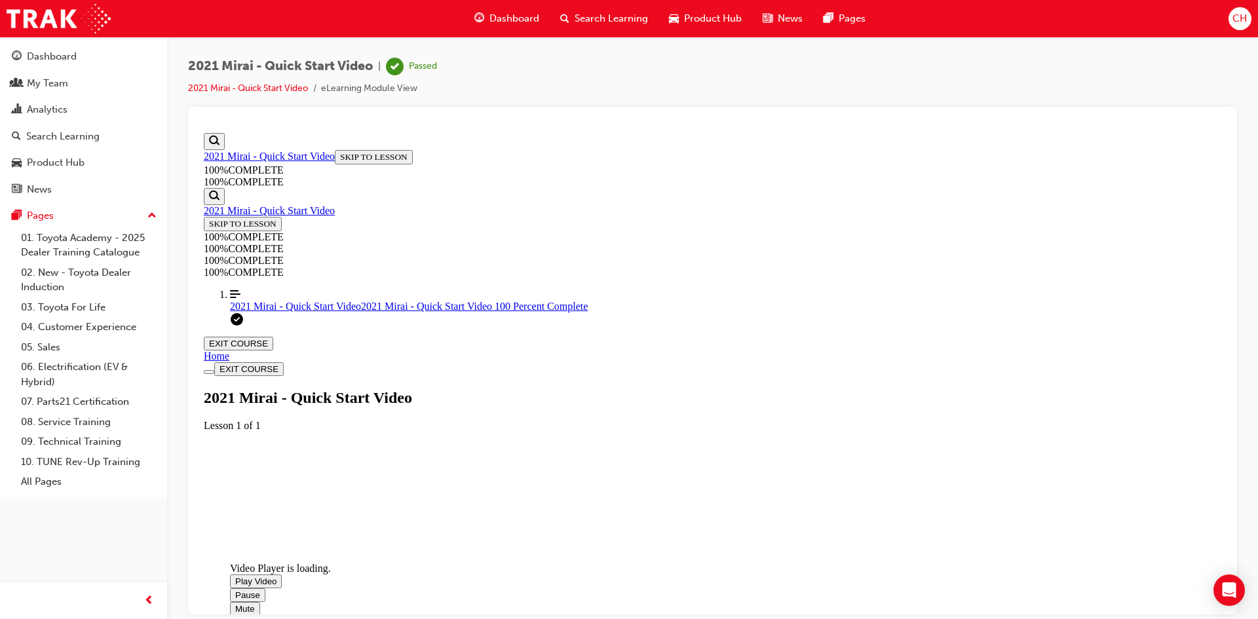
drag, startPoint x: 459, startPoint y: 507, endPoint x: 477, endPoint y: 516, distance: 20.5
click at [235, 590] on span "Video player. You can use the space bar to toggle playback and arrow keys to sc…" at bounding box center [235, 595] width 0 height 10
